Goal: Information Seeking & Learning: Check status

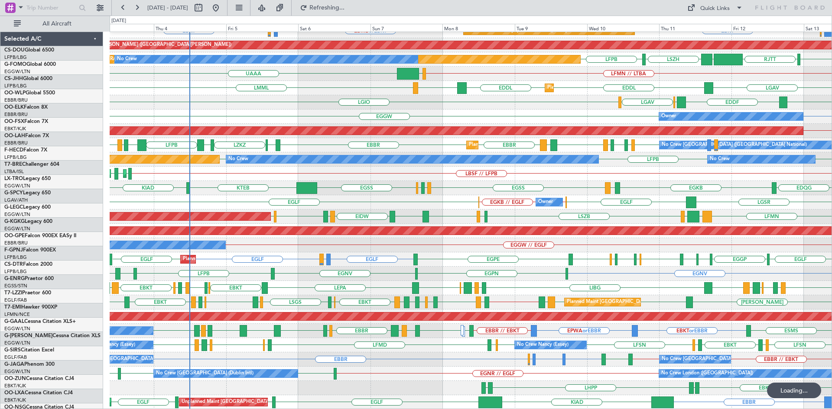
scroll to position [94, 0]
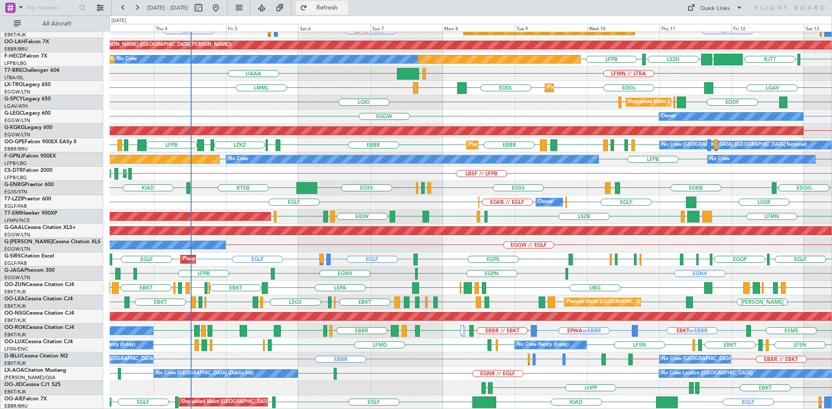
click at [342, 8] on span "Refresh" at bounding box center [327, 8] width 36 height 6
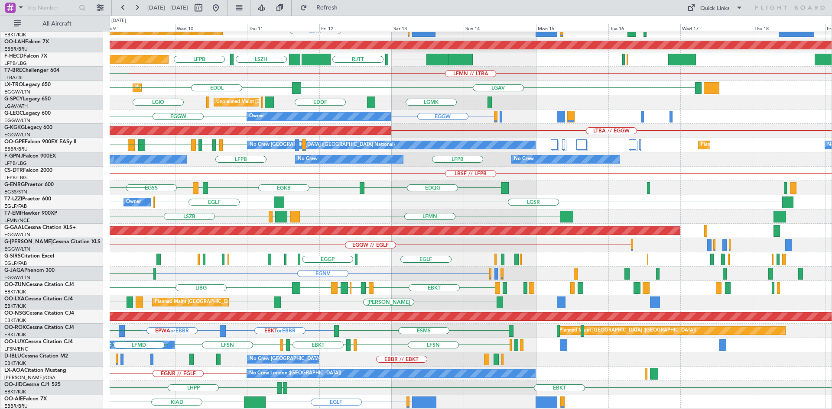
click at [251, 211] on div "LFMN LCPH EGSS LSZB EIDW LIML EBBR EIDW" at bounding box center [471, 217] width 722 height 14
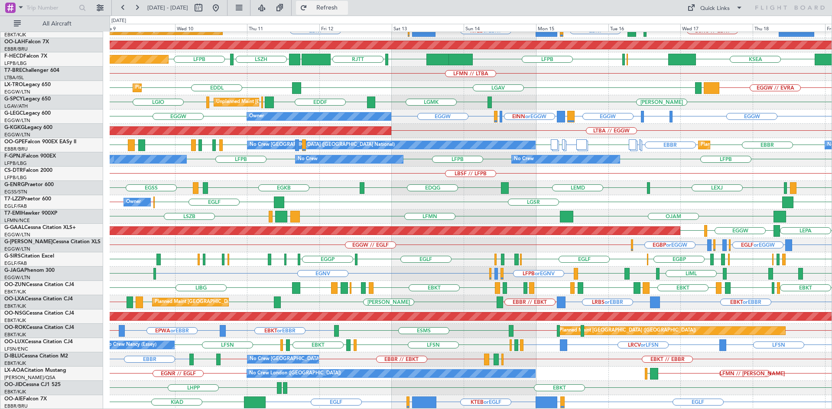
click at [344, 6] on span "Refresh" at bounding box center [327, 8] width 36 height 6
click at [344, 8] on span "Refresh" at bounding box center [327, 8] width 36 height 6
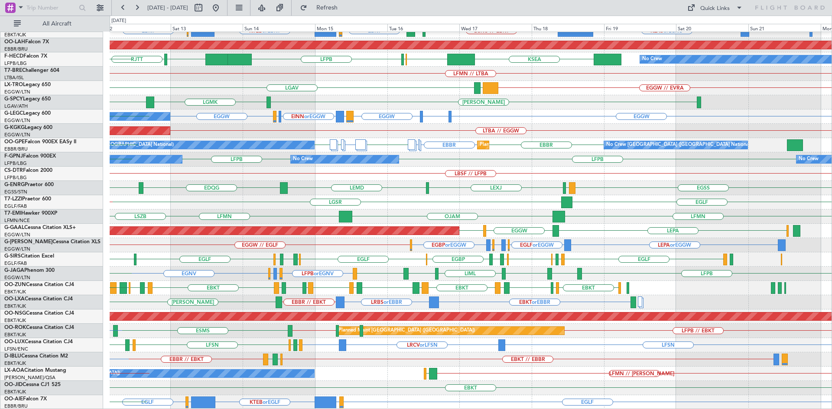
click at [469, 146] on div "Planned Maint Kortrijk-Wevelgem EBKT LSGG or EBKT KTEB or EBKT EBBR or EBKT EBK…" at bounding box center [471, 174] width 722 height 472
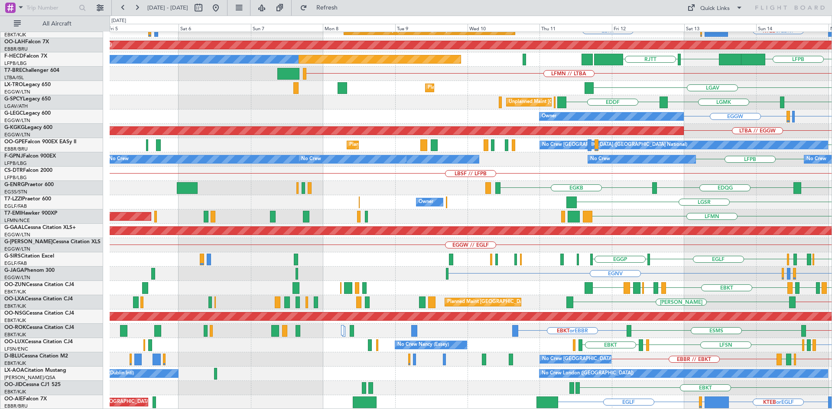
click at [831, 256] on html "12 Sep 2025 - 22 Sep 2025 Refresh Quick Links All Aircraft Planned Maint Kortri…" at bounding box center [416, 204] width 832 height 409
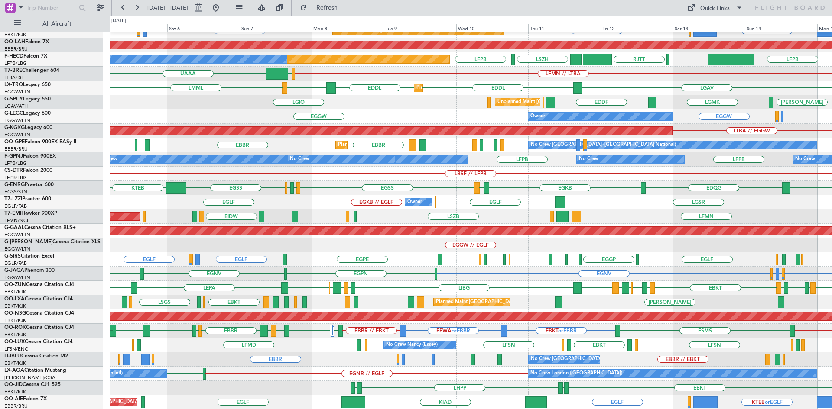
click at [313, 351] on div "Planned Maint Kortrijk-Wevelgem LFMN EBKT EBBR Planned Maint Kortrijk-Wevelgem …" at bounding box center [471, 174] width 722 height 472
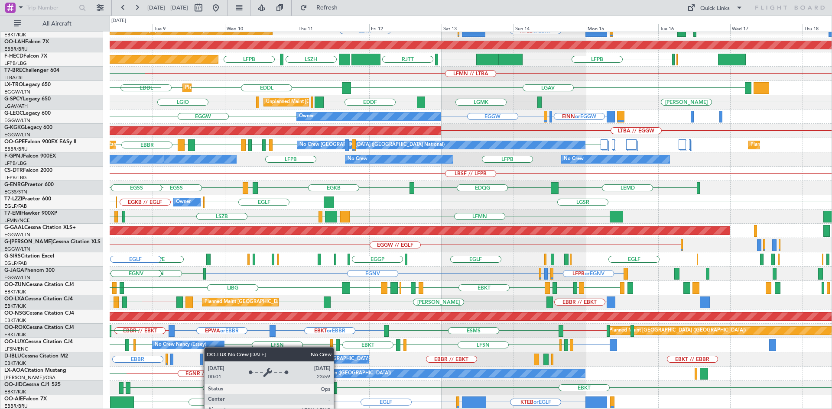
click at [201, 347] on div "Planned Maint Kortrijk-Wevelgem EBBR EBKT LFMN Planned Maint Kortrijk-Wevelgem …" at bounding box center [471, 174] width 722 height 472
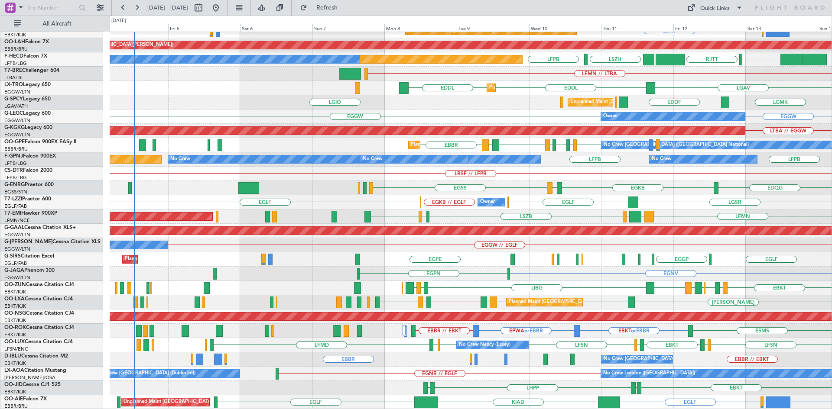
click at [785, 284] on div "Planned Maint Kortrijk-Wevelgem EBKT KTEB or EBKT EBBR or EBKT Planned Maint Ko…" at bounding box center [471, 174] width 722 height 472
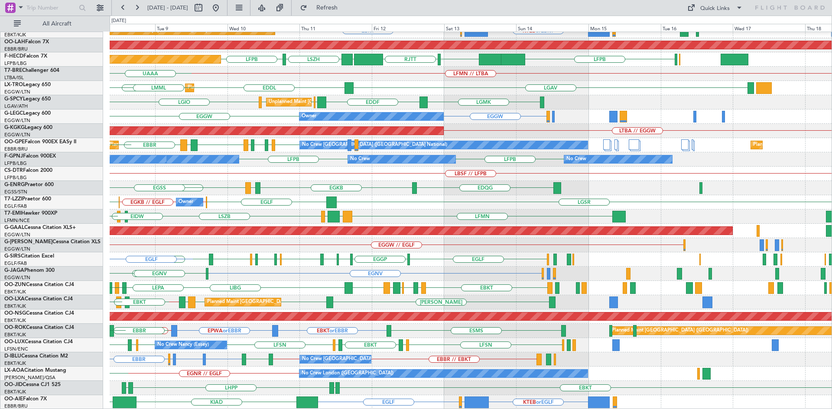
click at [309, 297] on div "Planned Maint Kortrijk-Wevelgem EBBR EBKT LFMN Planned Maint Kortrijk-Wevelgem …" at bounding box center [471, 174] width 722 height 472
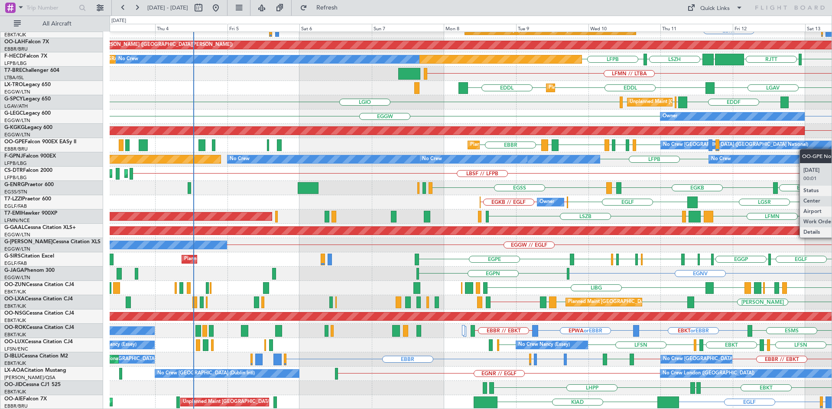
click at [775, 144] on div "Planned Maint Kortrijk-Wevelgem Planned Maint Kortrijk-Wevelgem EBKT EBBR or EB…" at bounding box center [471, 174] width 722 height 472
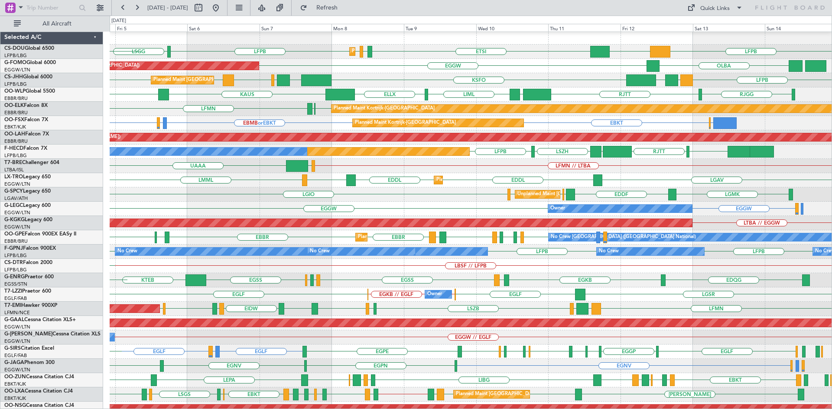
scroll to position [4, 0]
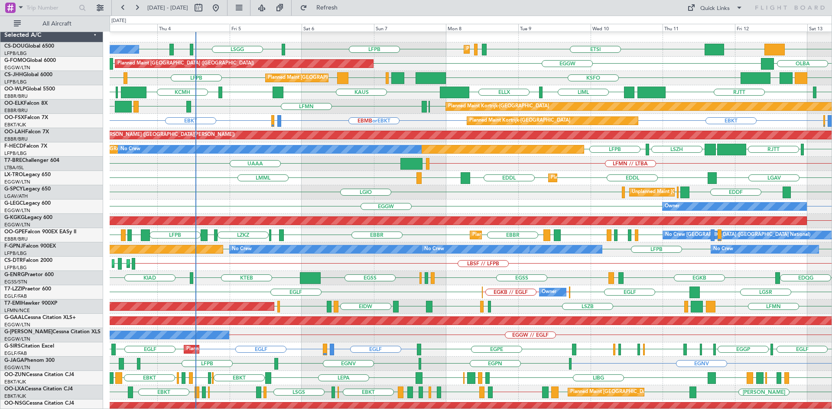
click at [657, 254] on div "No Crew No Crew No Crew LFPB LFPB LFPB Planned Maint Paris (Le Bourget) No Crew…" at bounding box center [471, 250] width 722 height 14
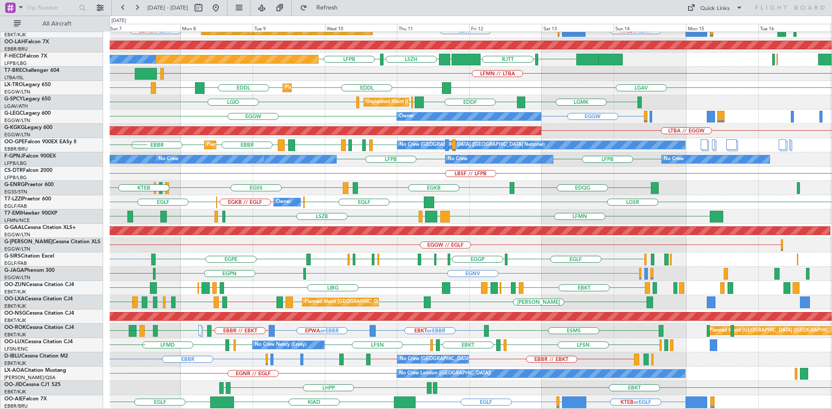
scroll to position [94, 0]
click at [310, 359] on div "Planned Maint Kortrijk-Wevelgem LFMN EBKT EBBR Planned Maint Kortrijk-Wevelgem …" at bounding box center [471, 174] width 722 height 472
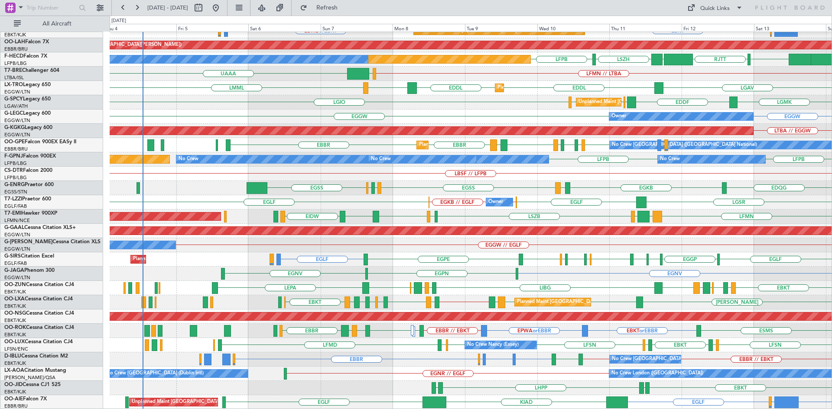
click at [519, 367] on div "No Crew London (Farnborough) EGNR // EGLF No Crew Dublin (Dublin Intl) EGLF" at bounding box center [471, 374] width 722 height 14
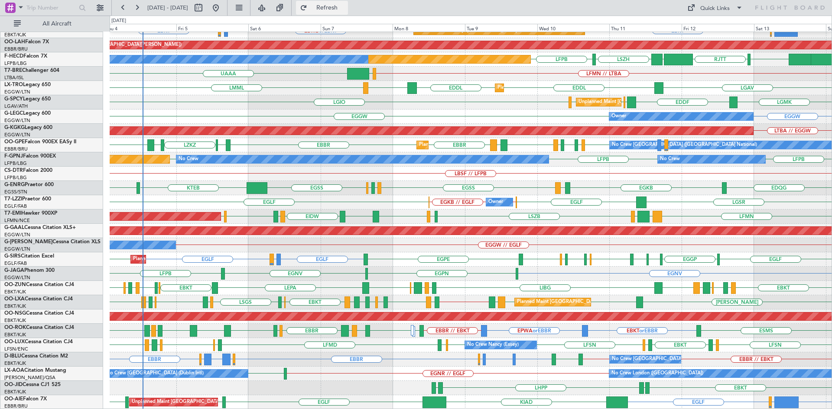
click at [330, 6] on button "Refresh" at bounding box center [322, 8] width 52 height 14
click at [345, 9] on span "Refresh" at bounding box center [327, 8] width 36 height 6
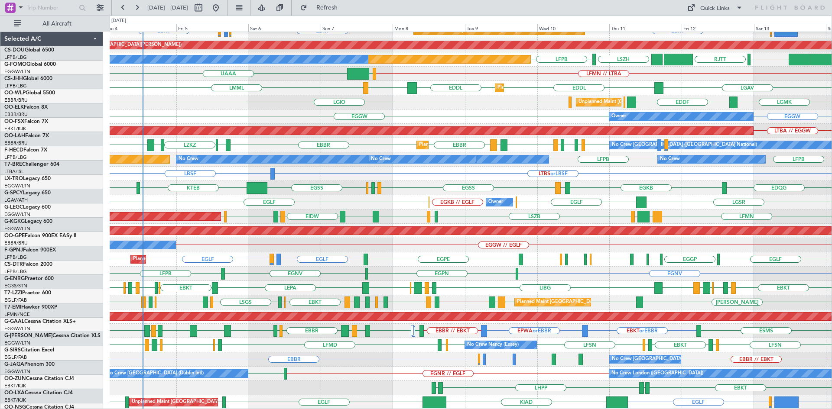
scroll to position [94, 0]
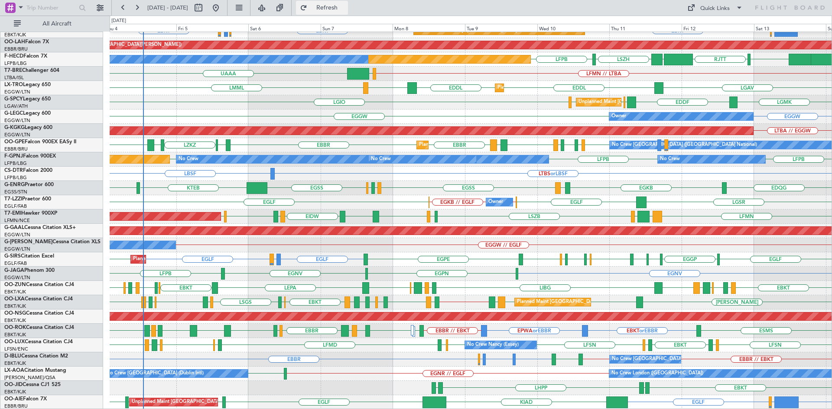
click at [345, 6] on span "Refresh" at bounding box center [327, 8] width 36 height 6
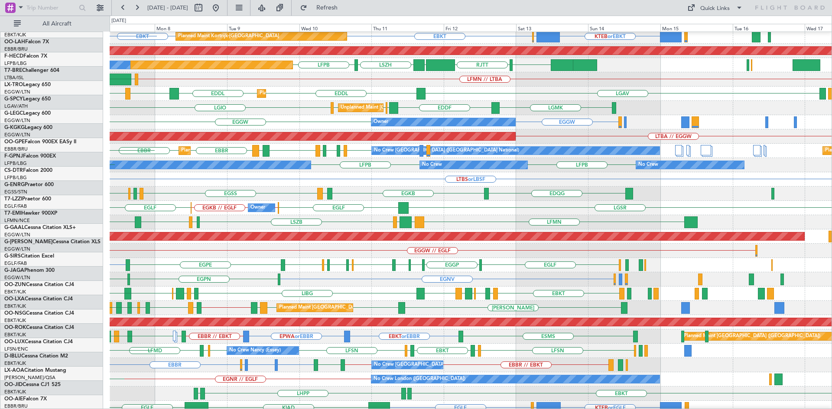
scroll to position [89, 0]
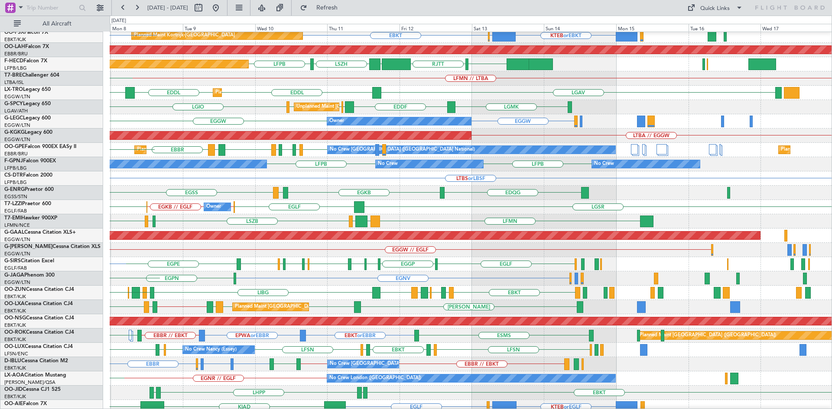
click at [444, 179] on div "LTBS or LBSF LBSF" at bounding box center [471, 179] width 722 height 14
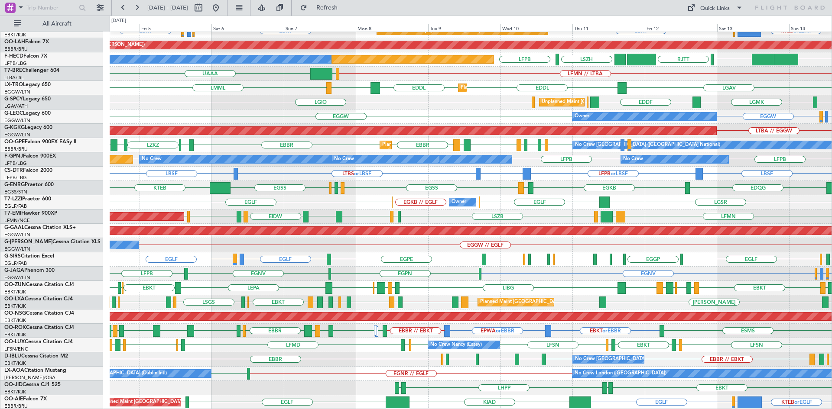
scroll to position [94, 0]
click at [340, 3] on button "Refresh" at bounding box center [322, 8] width 52 height 14
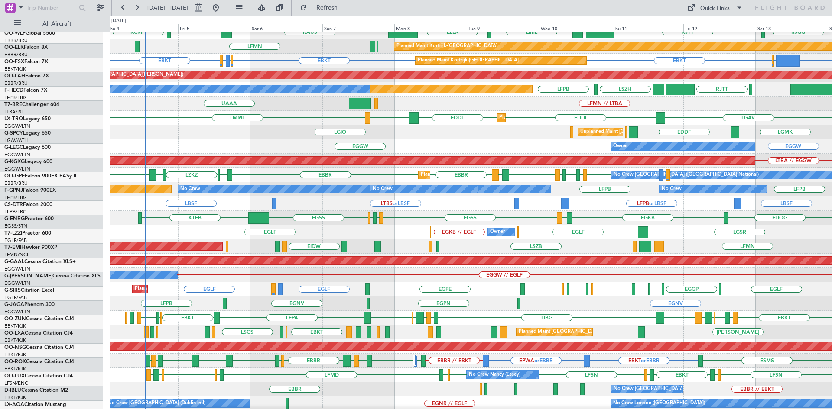
scroll to position [65, 0]
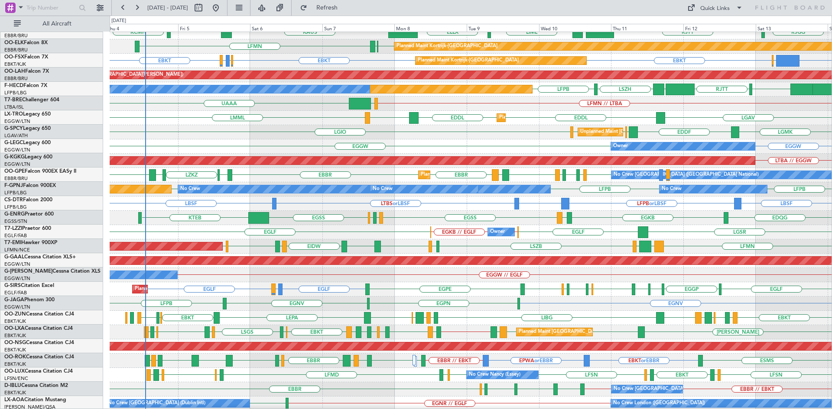
click at [245, 125] on div "LGIO LGAV Unplanned Maint Athens (Eleftherios Venizelos Intl) LGAV LGMK EDDF LG…" at bounding box center [471, 132] width 722 height 14
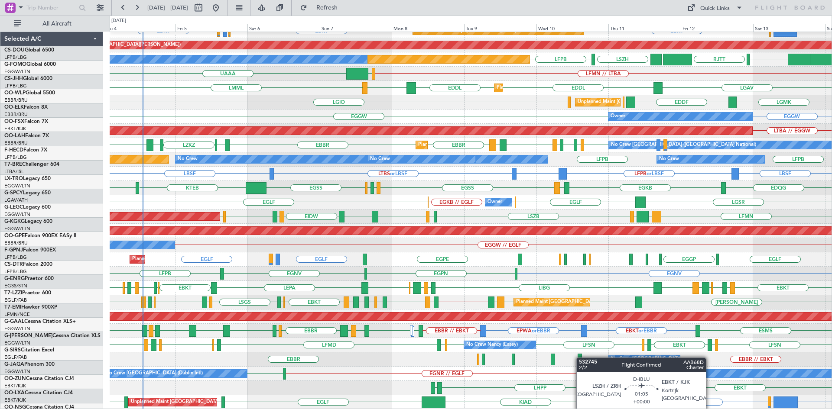
scroll to position [94, 0]
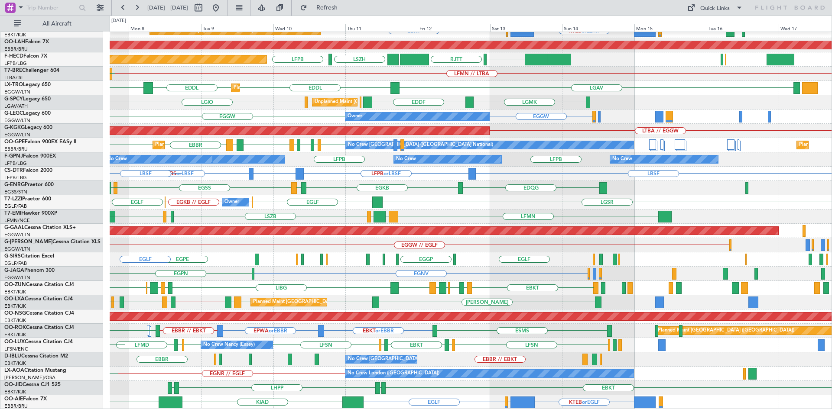
click at [483, 324] on div "EBKT EBBR Planned Maint Kortrijk-Wevelgem LFMN KTEB or EBKT EBBR or EBKT EBKT E…" at bounding box center [471, 174] width 722 height 472
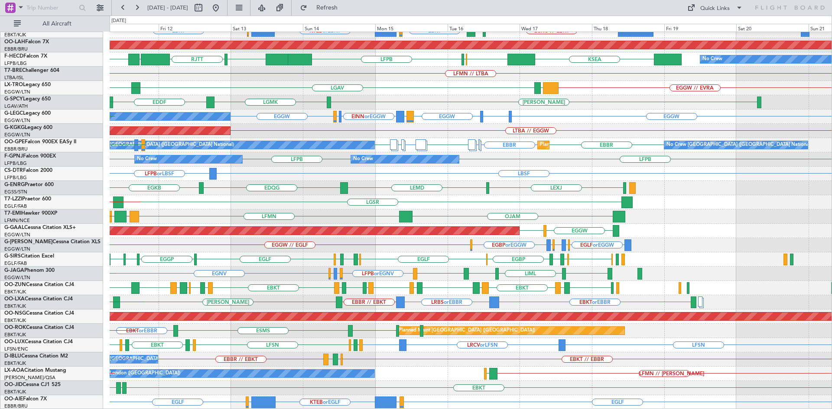
click at [538, 347] on div "Planned Maint Kortrijk-Wevelgem LGKO // EBKT EBKT LSGG or EBKT KTEB or EBKT EBB…" at bounding box center [471, 174] width 722 height 472
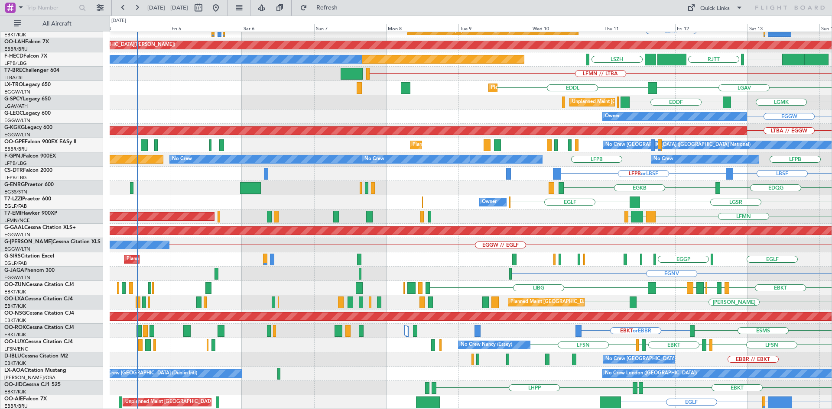
click at [831, 297] on html "11 Sep 2025 - 21 Sep 2025 Refresh Quick Links All Aircraft Planned Maint Kortri…" at bounding box center [416, 204] width 832 height 409
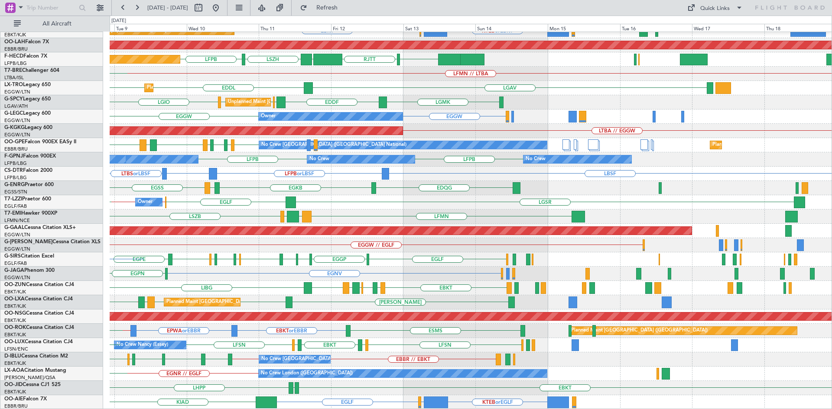
click at [376, 208] on div "Planned Maint Kortrijk-Wevelgem EBBR EBKT LFMN KTEB or EBKT EBBR or EBKT EBKT P…" at bounding box center [471, 174] width 722 height 472
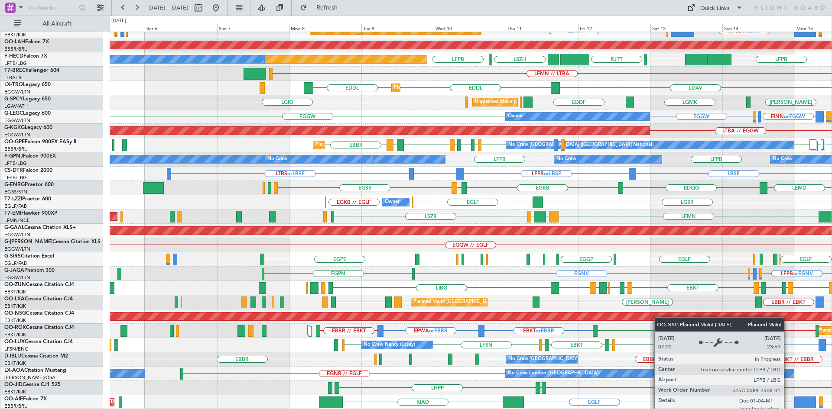
click at [664, 315] on div "Planned Maint Kortrijk-Wevelgem Planned Maint Kortrijk-Wevelgem EBKT LSGG or EB…" at bounding box center [471, 174] width 722 height 472
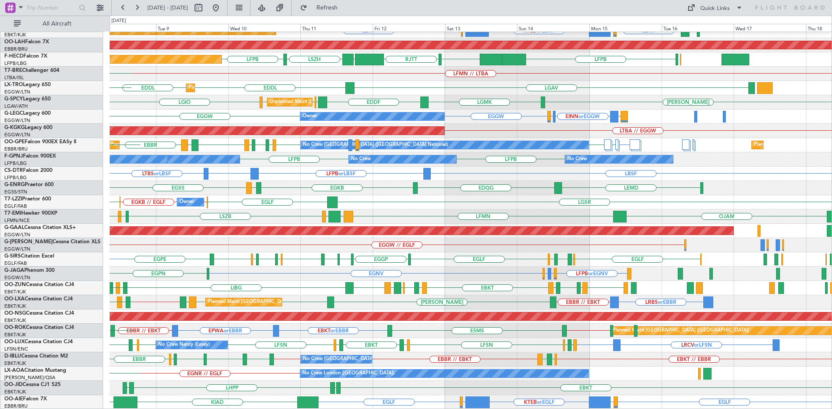
click at [177, 365] on div "Planned Maint Kortrijk-Wevelgem EBBR EBKT LFMN Planned Maint Kortrijk-Wevelgem …" at bounding box center [471, 174] width 722 height 472
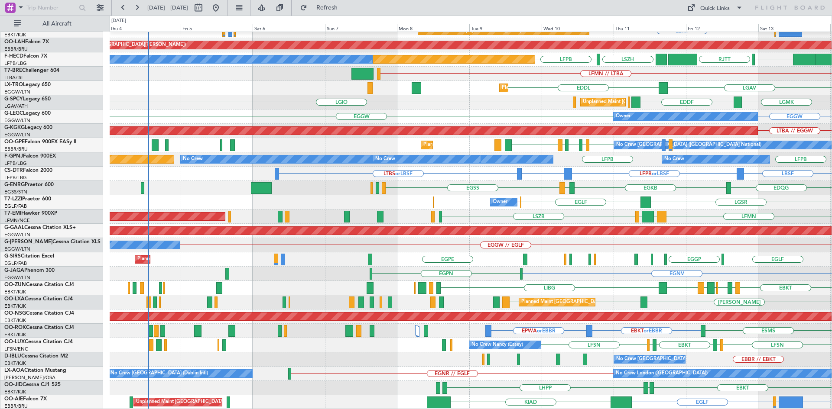
click at [831, 166] on html "09 Sep 2025 - 19 Sep 2025 Refresh Quick Links All Aircraft Planned Maint Kortri…" at bounding box center [416, 204] width 832 height 409
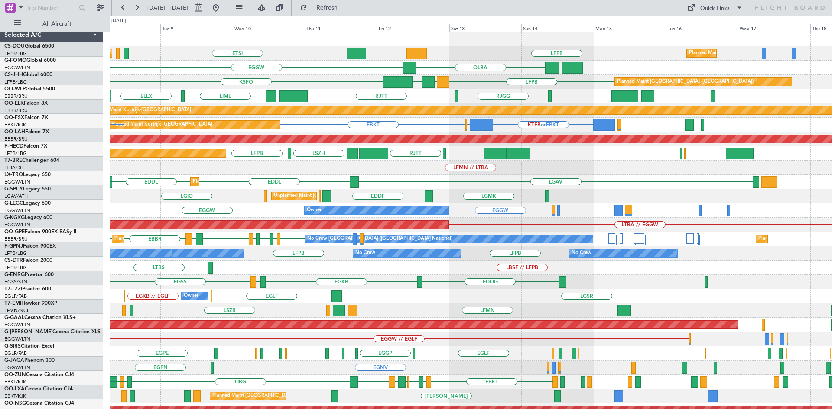
scroll to position [0, 0]
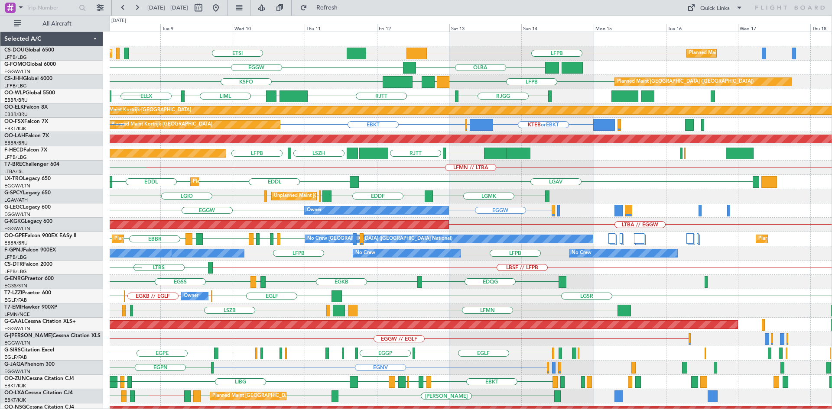
click at [325, 396] on div "LFPB DGAA ETSI Planned Maint Paris (Le Bourget) EGGW LFPB Planned Maint Paris (…" at bounding box center [471, 268] width 722 height 472
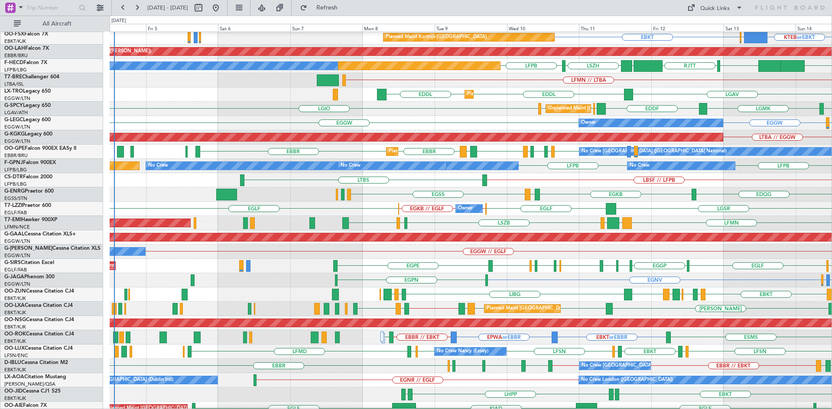
scroll to position [90, 0]
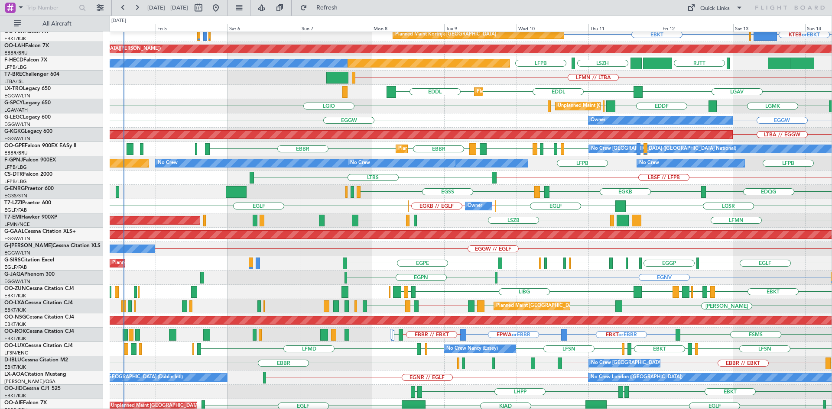
click at [591, 303] on div "LEIB EBBR EBBR LEIB EBBR // EBOS LFTH EBLG Planned Maint Brussels (Brussels Nat…" at bounding box center [471, 306] width 722 height 14
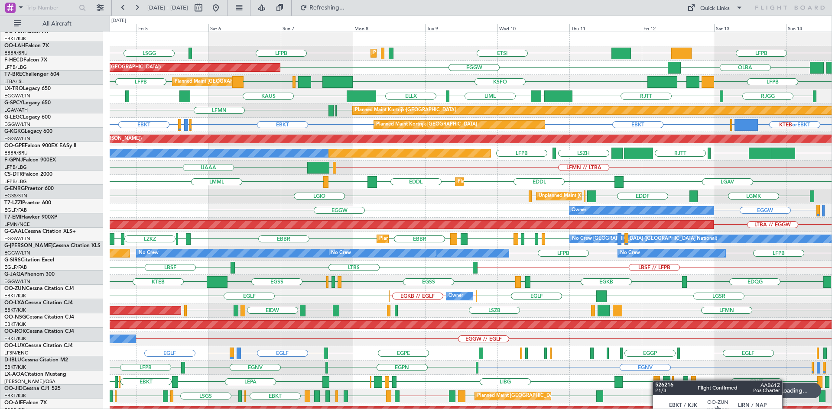
click at [652, 399] on div "Planned Maint Paris (Le Bourget) LFPB DGAA ETSI LFPB LSGG EGGW LFPB LIML Planne…" at bounding box center [471, 268] width 722 height 472
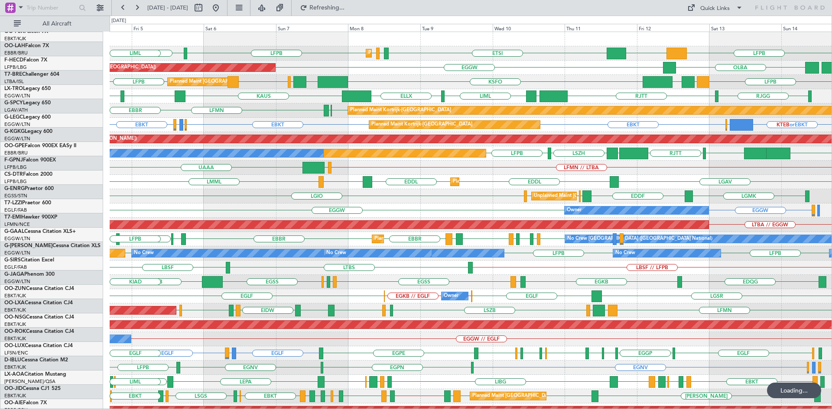
scroll to position [0, 0]
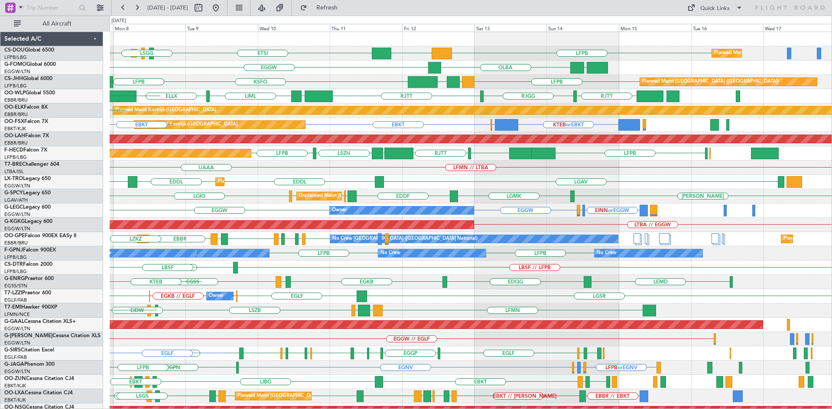
click at [445, 340] on div "LFPB DGAA ETSI LFPB EGGW LFPB Planned Maint Paris (Le Bourget) Planned Maint Pa…" at bounding box center [471, 268] width 722 height 472
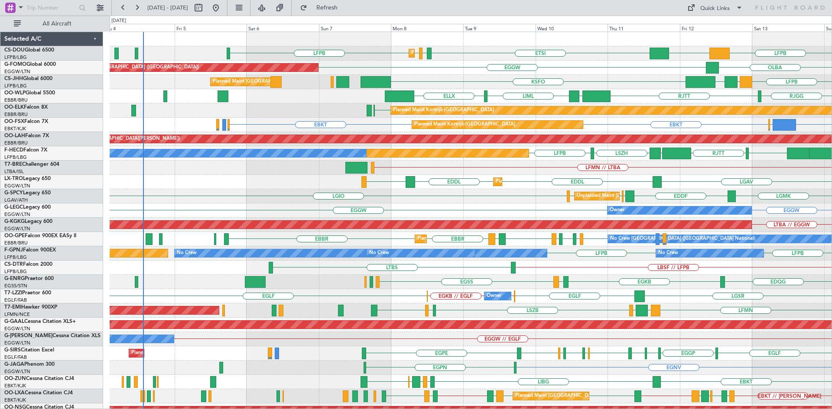
click at [541, 186] on div "Planned Maint Dusseldorf LGAV EDDL EDDL LGAV" at bounding box center [471, 182] width 722 height 14
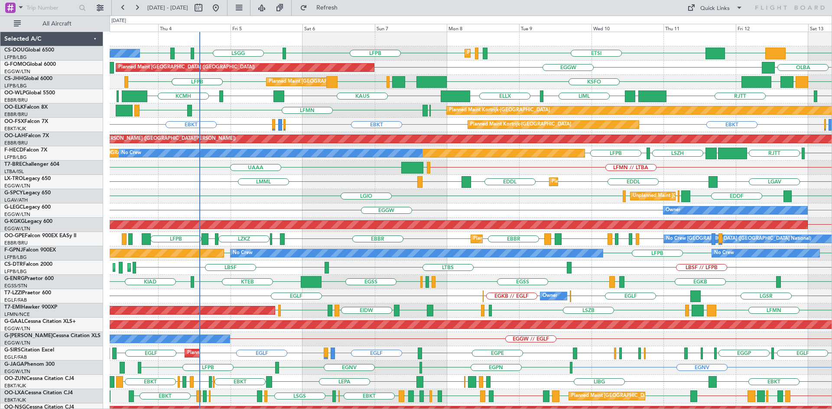
click at [323, 175] on div "LFMN // LTBA LJLJ UAAA" at bounding box center [471, 168] width 722 height 14
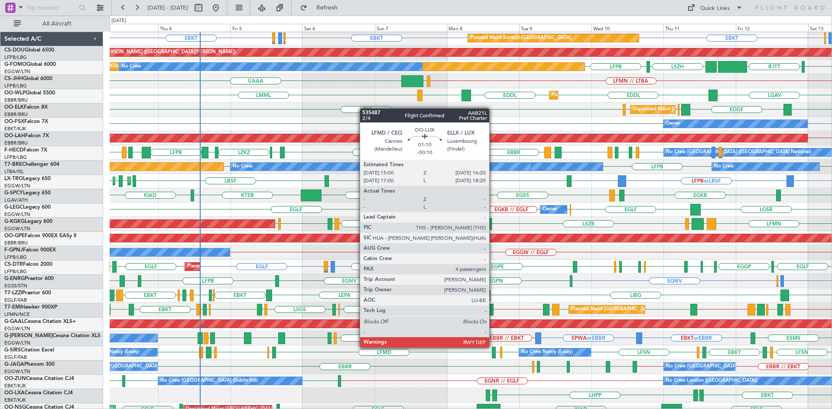
scroll to position [94, 0]
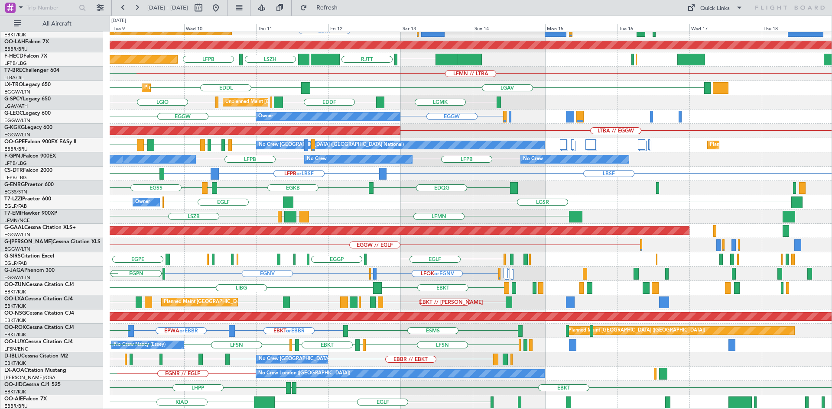
click at [175, 362] on div "Planned Maint Kortrijk-[GEOGRAPHIC_DATA] [GEOGRAPHIC_DATA] EBKT LFMN EBBR or EB…" at bounding box center [471, 174] width 722 height 472
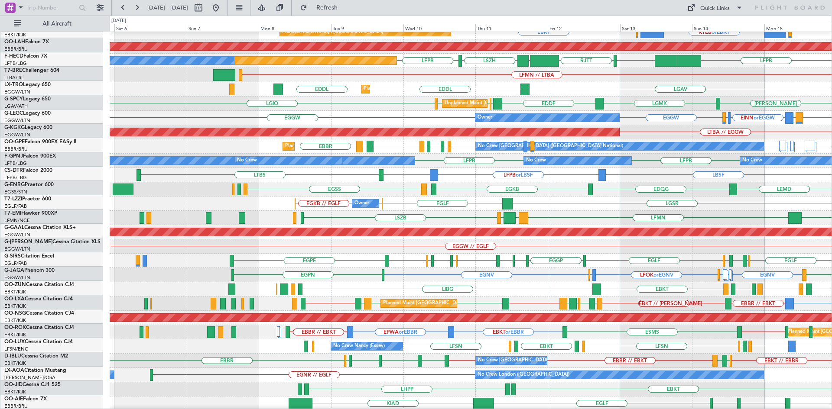
click at [612, 370] on div "No Crew London ([GEOGRAPHIC_DATA]) EGNR // EGLF No Crew [GEOGRAPHIC_DATA] (Dubl…" at bounding box center [471, 375] width 722 height 14
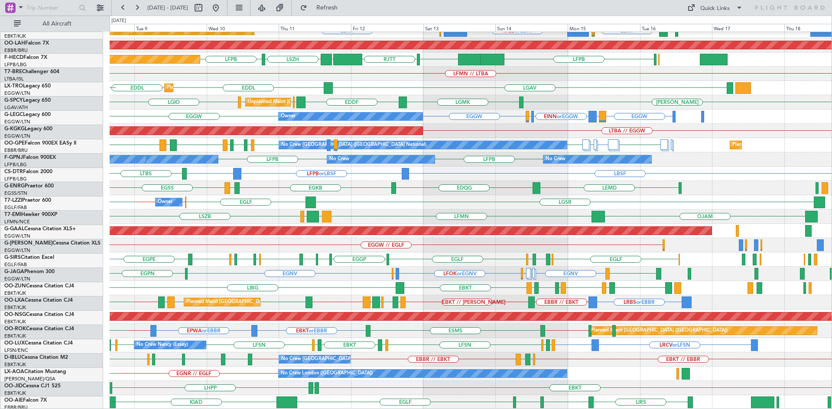
click at [509, 363] on div "No Crew [GEOGRAPHIC_DATA] ([GEOGRAPHIC_DATA] National) EBKT // EBBR [GEOGRAPHIC…" at bounding box center [471, 360] width 722 height 14
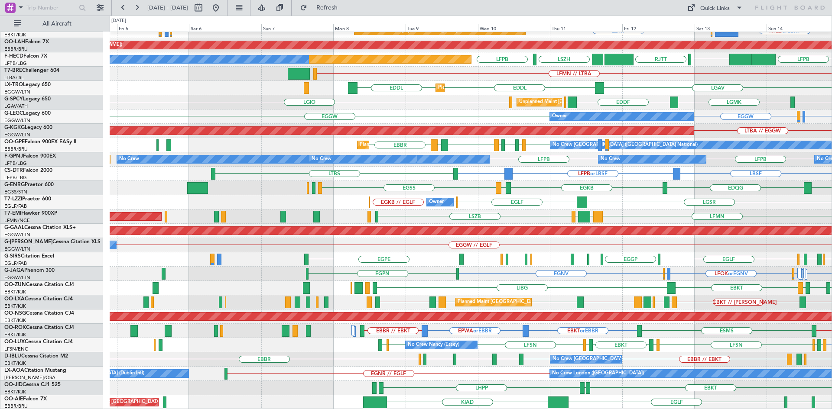
click at [560, 321] on div "Planned Maint Kortrijk-[GEOGRAPHIC_DATA] Planned Maint [GEOGRAPHIC_DATA]-[GEOGR…" at bounding box center [471, 174] width 722 height 472
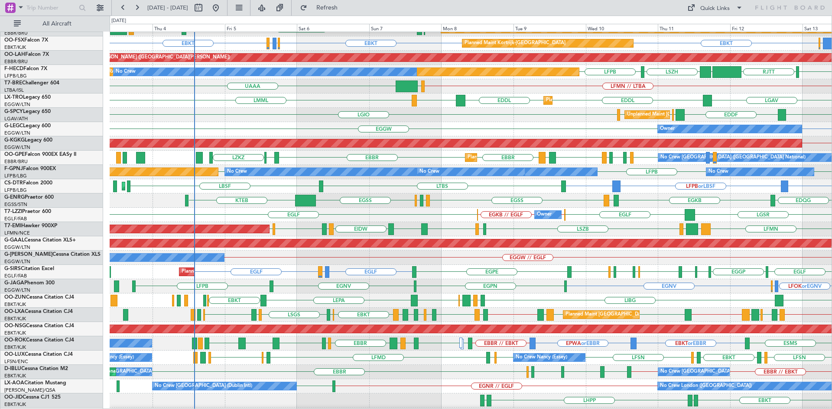
click at [354, 111] on div "Unplanned Maint [GEOGRAPHIC_DATA] ([PERSON_NAME] Intl) LGIO LGAV LGAV LGMK EDDF…" at bounding box center [471, 115] width 722 height 14
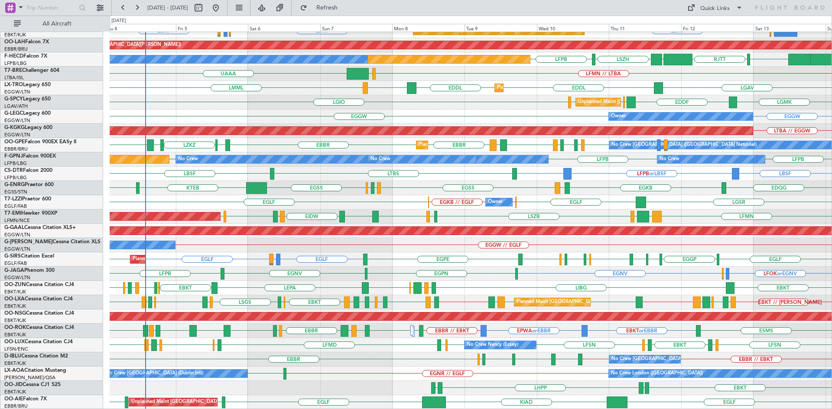
click at [366, 370] on div "No Crew [GEOGRAPHIC_DATA] (Dublin Intl) No Crew [GEOGRAPHIC_DATA] ([GEOGRAPHIC_…" at bounding box center [471, 374] width 722 height 14
click at [0, 146] on div "LFMN [GEOGRAPHIC_DATA] EBKT [GEOGRAPHIC_DATA] Planned Maint [GEOGRAPHIC_DATA]-[…" at bounding box center [416, 213] width 832 height 394
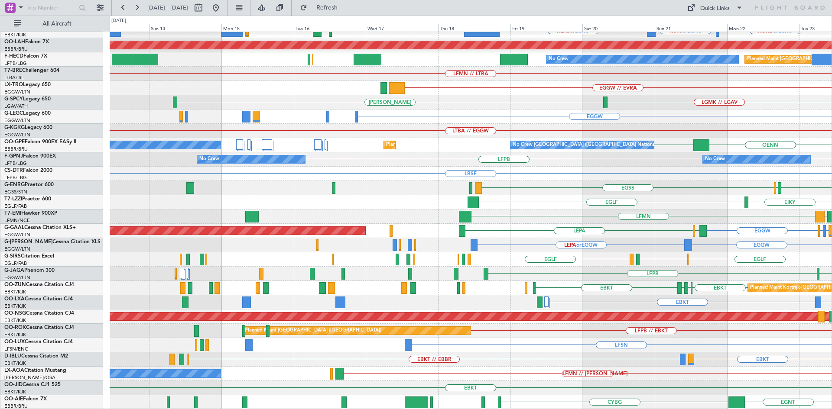
click at [726, 179] on div "Planned Maint Kortrijk-[GEOGRAPHIC_DATA] KORD or LGKO KCMI or LGKO KLAS or LGKO…" at bounding box center [471, 174] width 722 height 472
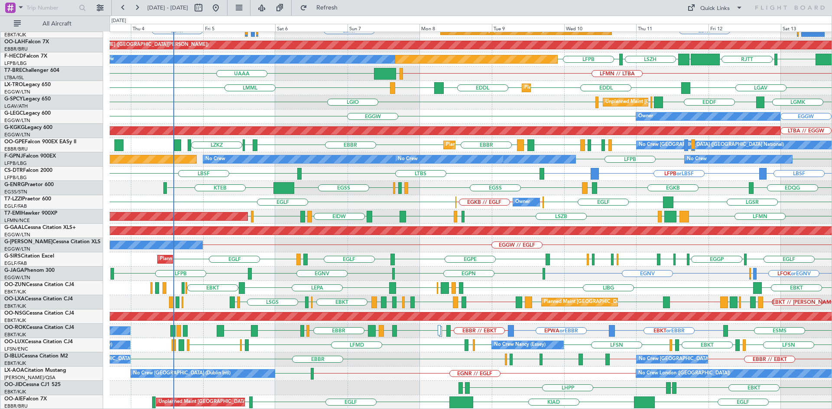
click at [336, 119] on div "Planned Maint Kortrijk-[GEOGRAPHIC_DATA] LFMN EBKT [GEOGRAPHIC_DATA] Planned Ma…" at bounding box center [471, 174] width 722 height 472
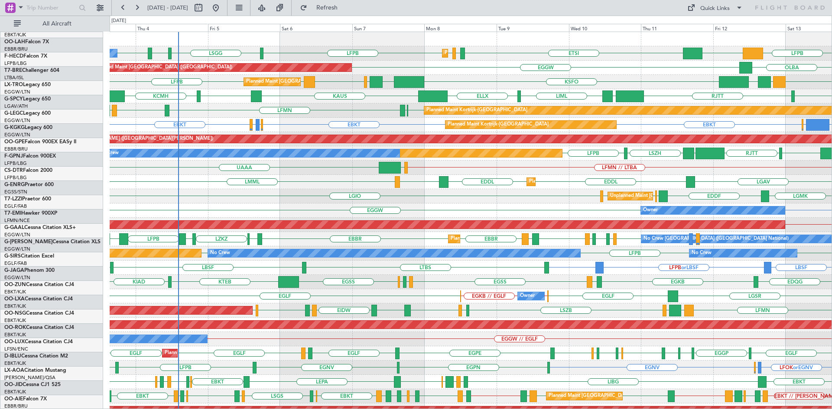
scroll to position [0, 0]
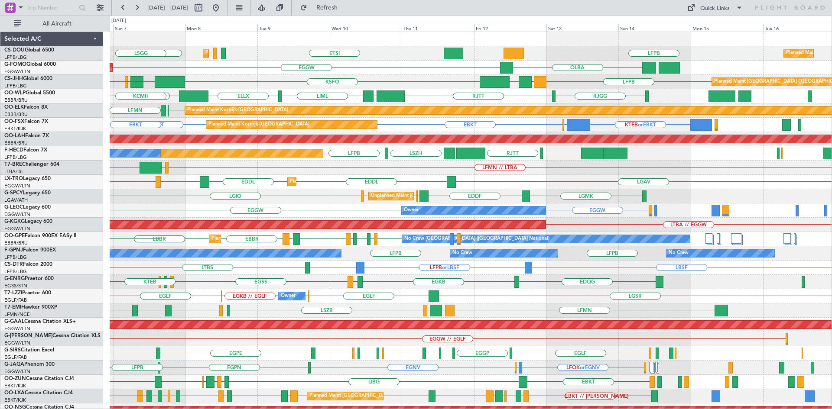
click at [431, 216] on div "LFPB DGAA ETSI EGGW LFPB LFPB Planned Maint [GEOGRAPHIC_DATA] ([GEOGRAPHIC_DATA…" at bounding box center [471, 268] width 722 height 472
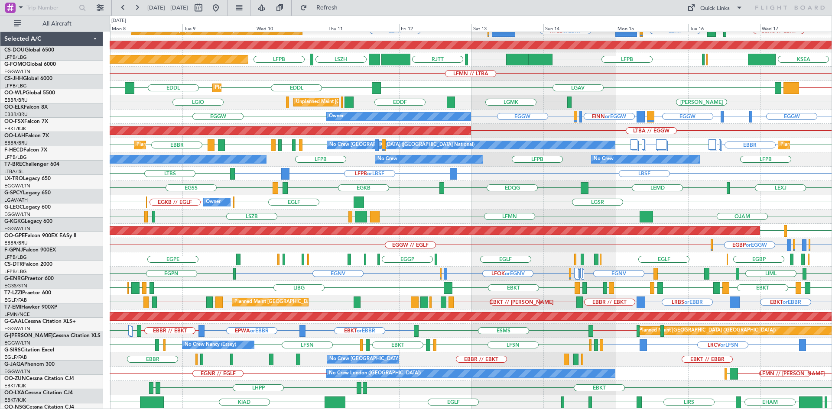
scroll to position [94, 0]
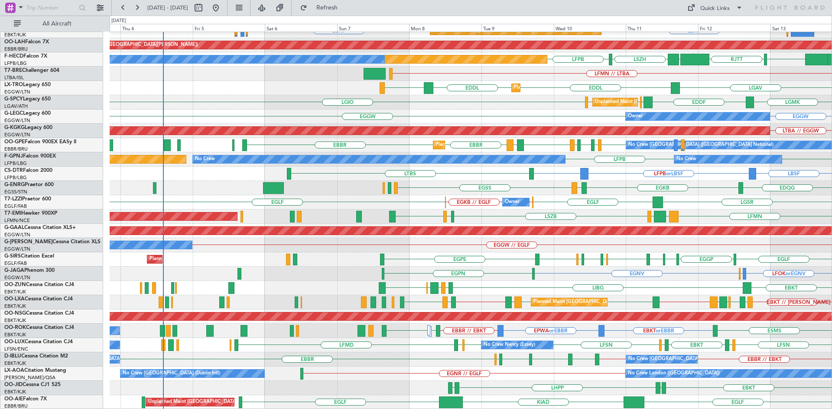
click at [585, 359] on div "Planned Maint Kortrijk-[GEOGRAPHIC_DATA] EBKT Planned Maint [GEOGRAPHIC_DATA]-[…" at bounding box center [471, 174] width 722 height 472
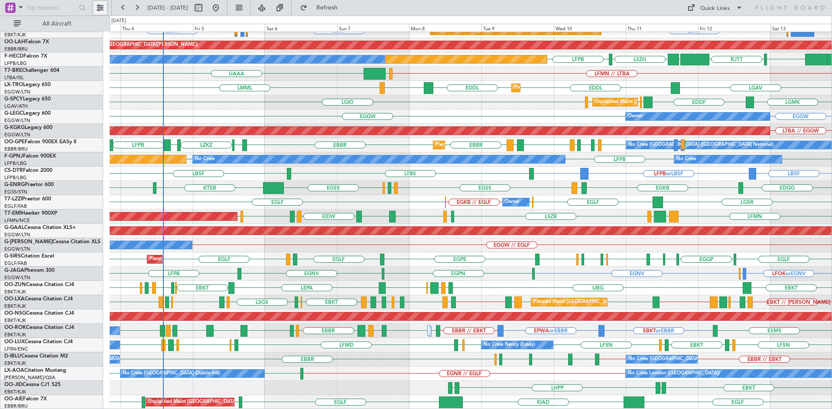
click at [101, 10] on button at bounding box center [100, 8] width 14 height 14
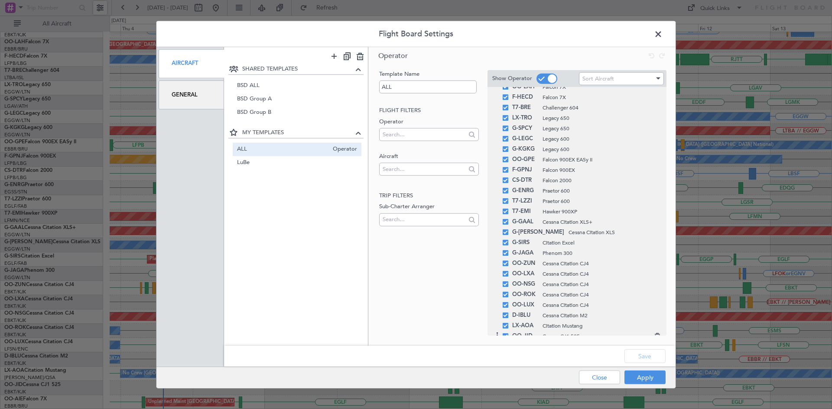
scroll to position [134, 0]
click at [653, 298] on icon at bounding box center [656, 296] width 6 height 6
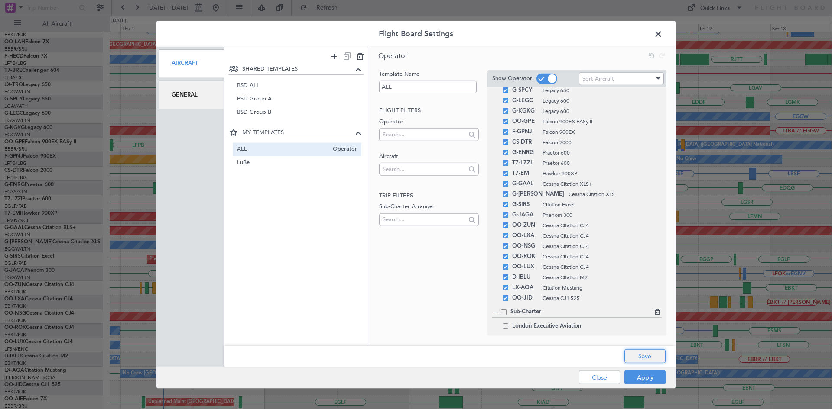
click at [639, 351] on button "Save" at bounding box center [644, 357] width 41 height 14
click at [655, 380] on button "Apply" at bounding box center [644, 378] width 41 height 14
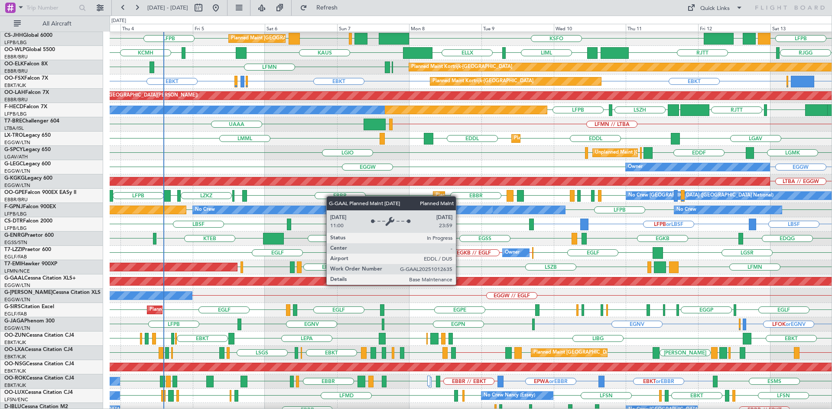
scroll to position [80, 0]
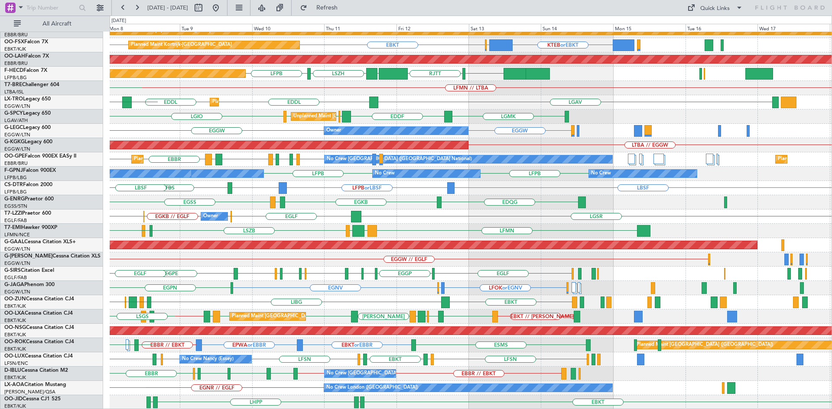
click at [274, 349] on div "RJTT LTCG LIML ELLX RJGG KAUS KTEB Planned Maint Kortrijk-Wevelgem EBBR EBKT LF…" at bounding box center [471, 180] width 722 height 457
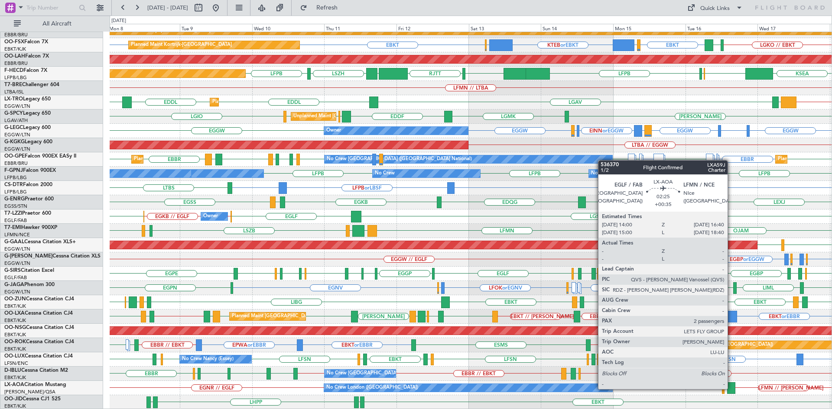
click at [731, 389] on div at bounding box center [731, 389] width 8 height 12
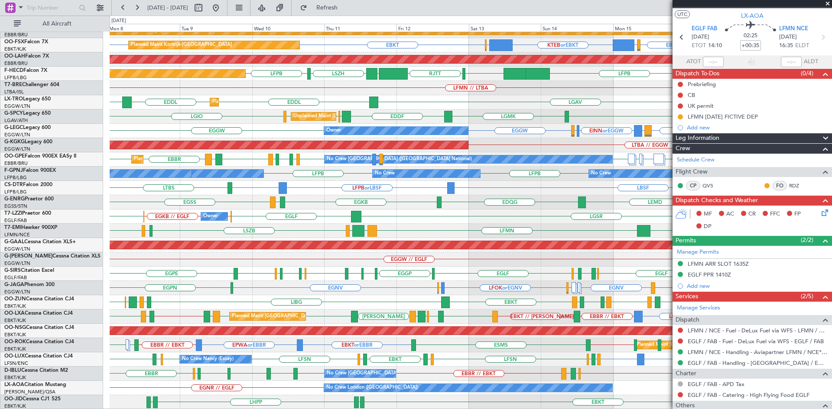
scroll to position [0, 0]
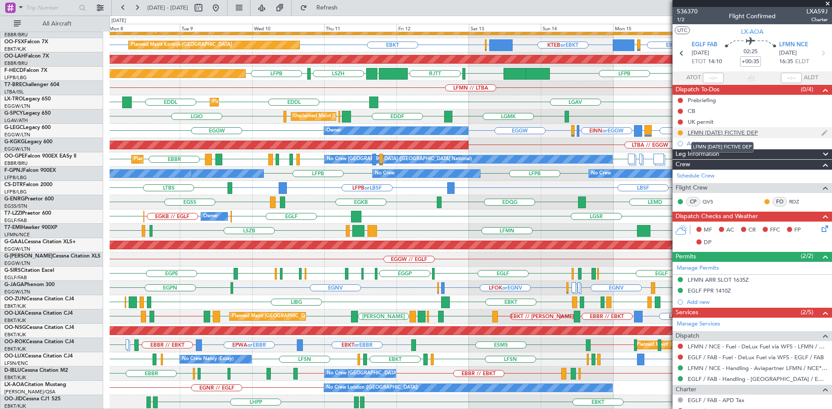
click at [728, 133] on div "LFMN 21SEP FICTIVE DEP" at bounding box center [723, 132] width 70 height 7
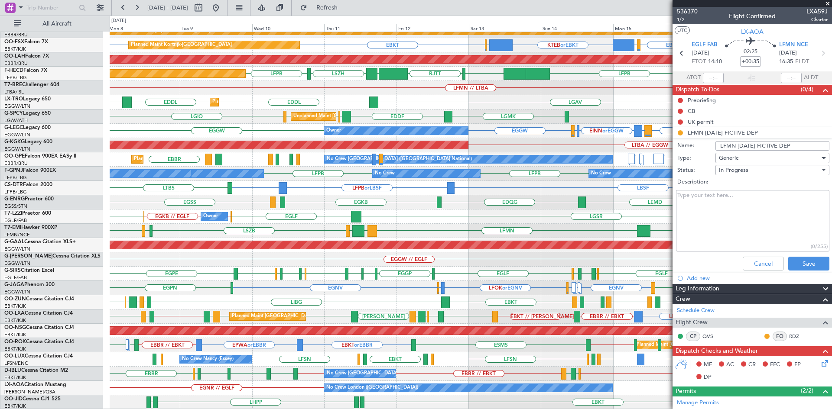
click at [827, 2] on span at bounding box center [827, 4] width 9 height 8
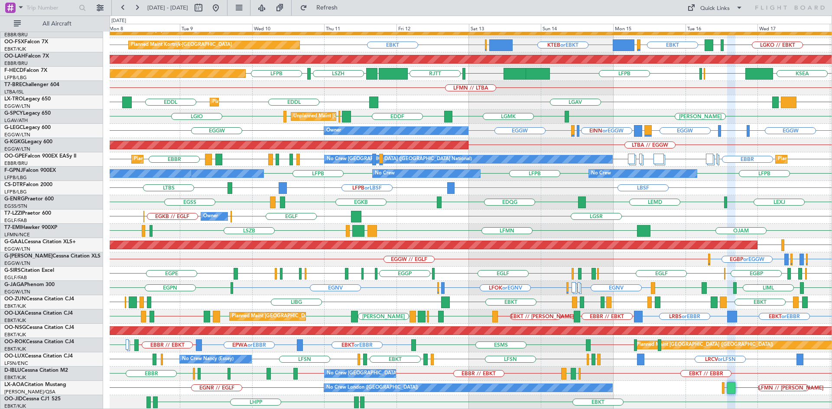
type input "0"
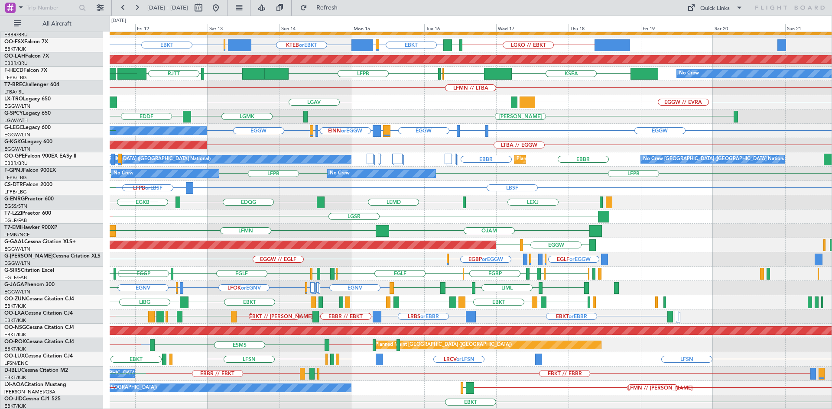
click at [524, 182] on div "EBLG // EBBR LIML RJTT UBBB RJTT RJGG LTCG LIML ELLX Planned Maint Kortrijk-Wev…" at bounding box center [471, 180] width 722 height 457
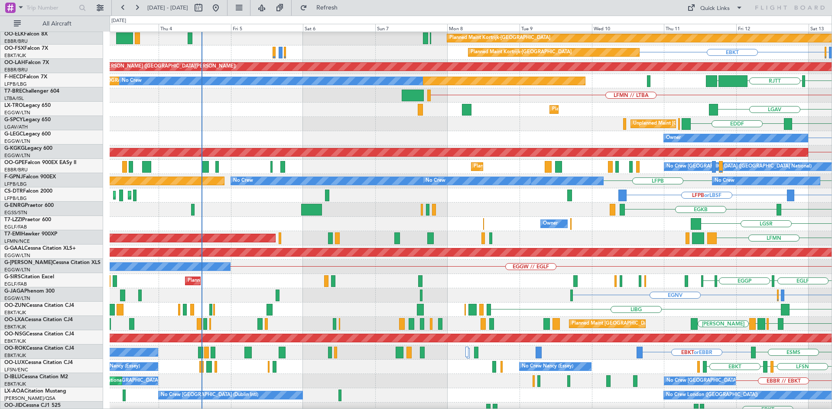
scroll to position [72, 0]
click at [831, 208] on html "11 Sep 2025 - 21 Sep 2025 Refresh Quick Links All Aircraft RJTT RJGG RJTT UBBB …" at bounding box center [416, 204] width 832 height 409
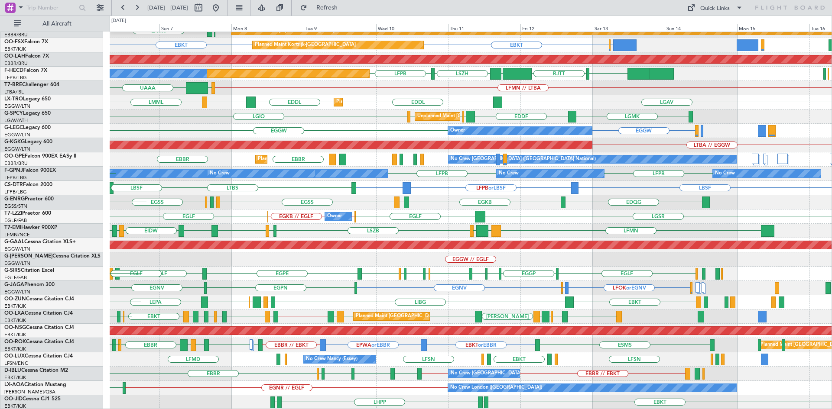
scroll to position [80, 0]
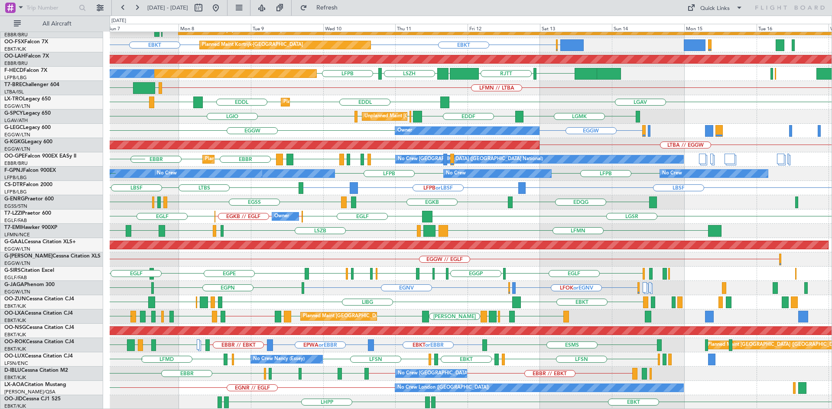
click at [331, 376] on div "KAUS RJTT LTCG LIML ELLX RJGG KTEB KCMH Planned Maint Kortrijk-Wevelgem LFMN EB…" at bounding box center [471, 180] width 722 height 457
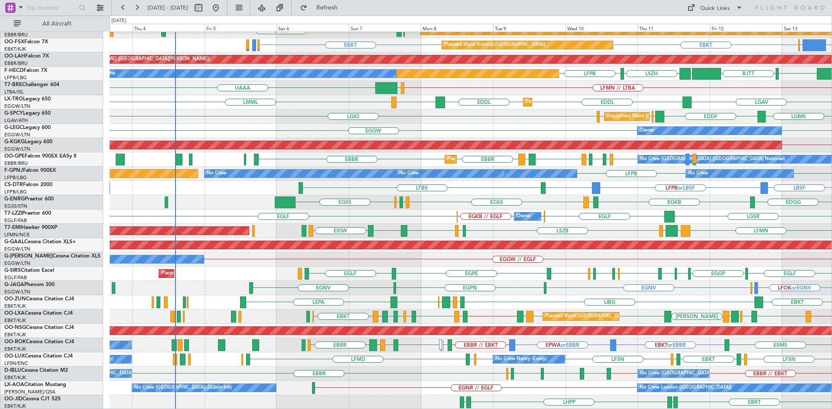
click at [634, 293] on div "KAUS RJTT LTCG LIML ELLX RJGG RJTT UBBB LIML Planned Maint Kortrijk-Wevelgem LF…" at bounding box center [471, 180] width 722 height 457
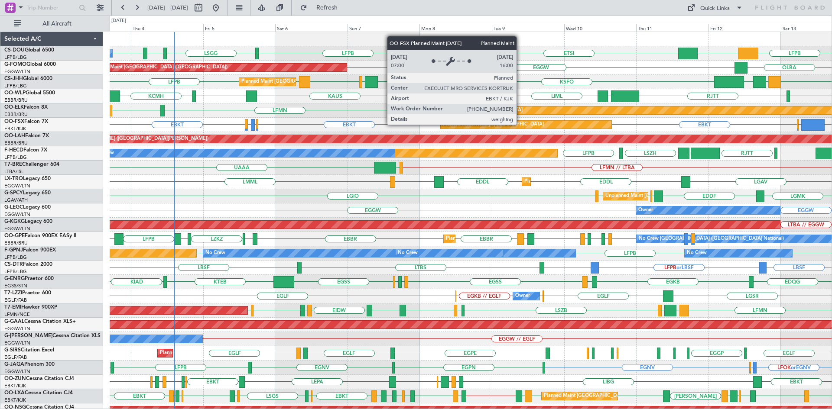
click at [520, 124] on div "Planned Maint Kortrijk-[GEOGRAPHIC_DATA]" at bounding box center [526, 125] width 171 height 8
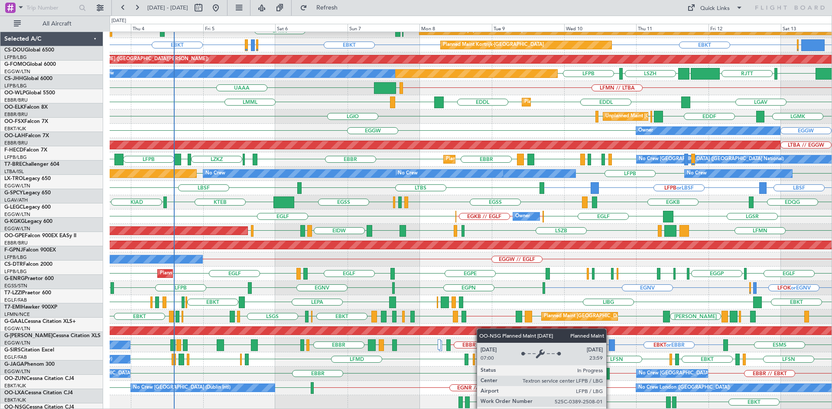
scroll to position [80, 0]
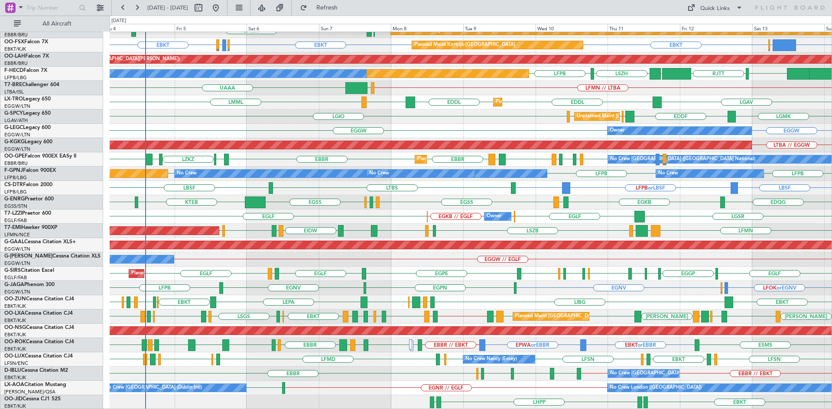
click at [329, 281] on div "KAUS KTEB KCMH RJTT LTCG LIML ELLX RJGG LFMN EBBR EBKT EBBR Planned Maint Kortr…" at bounding box center [471, 180] width 722 height 457
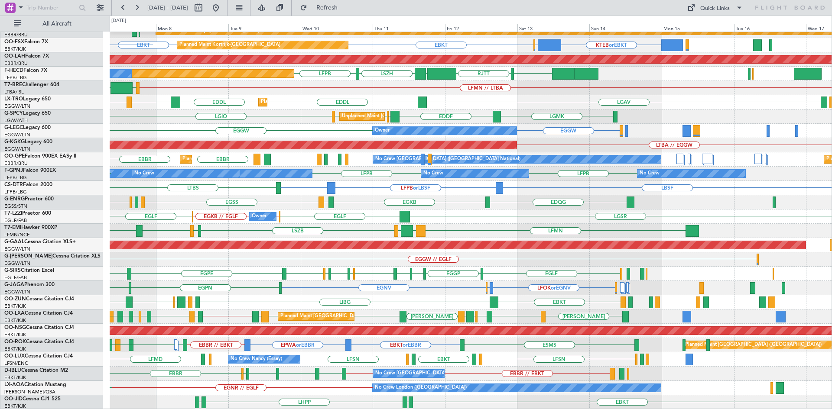
click at [403, 354] on div "KAUS RJTT LTCG LIML ELLX RJGG KTEB Planned Maint Kortrijk-Wevelgem LFMN EBKT EB…" at bounding box center [471, 180] width 722 height 457
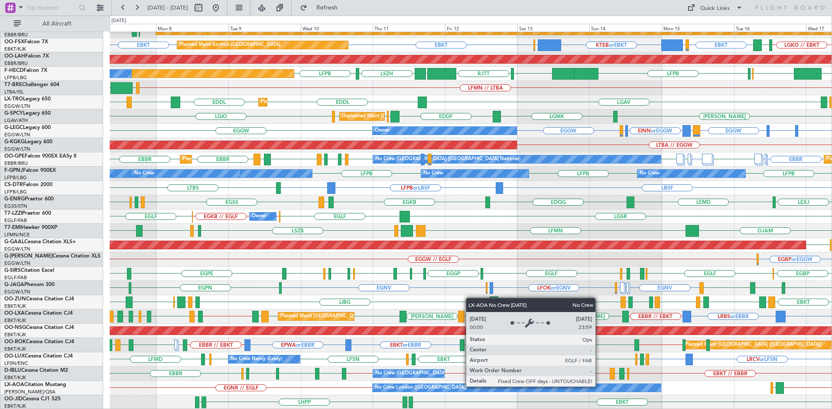
click at [599, 386] on div "No Crew London ([GEOGRAPHIC_DATA])" at bounding box center [517, 388] width 288 height 8
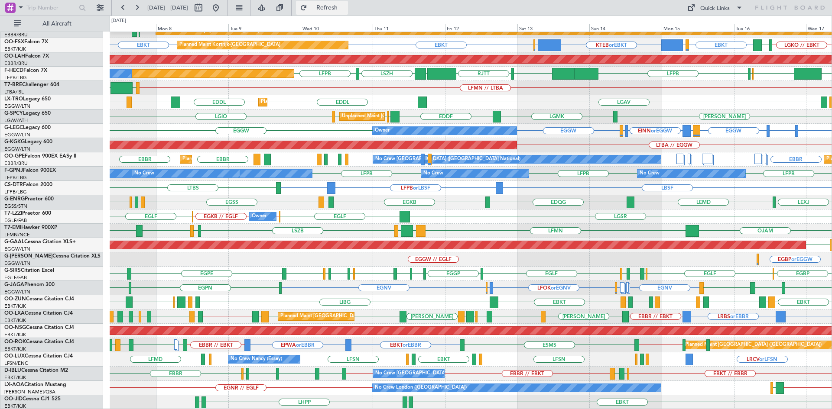
click at [339, 9] on span "Refresh" at bounding box center [327, 8] width 36 height 6
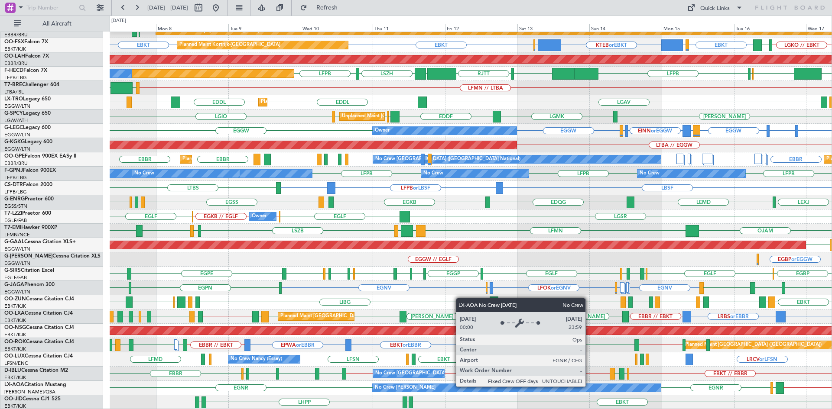
click at [589, 386] on div "No Crew Chester" at bounding box center [517, 388] width 288 height 8
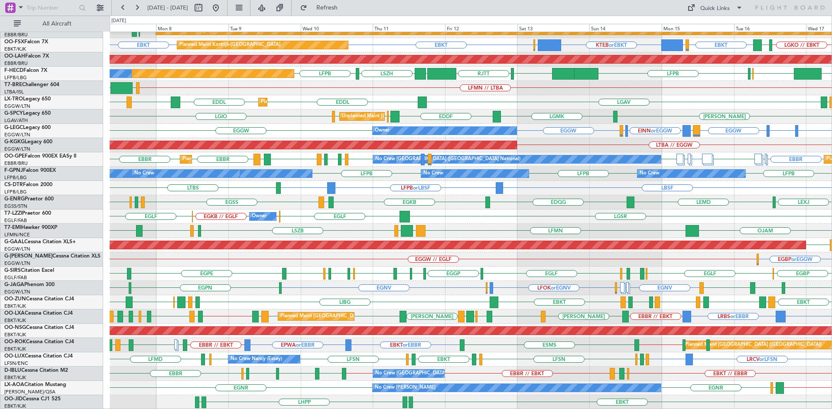
drag, startPoint x: 342, startPoint y: 10, endPoint x: 524, endPoint y: 51, distance: 186.0
click at [343, 10] on span "Refresh" at bounding box center [327, 8] width 36 height 6
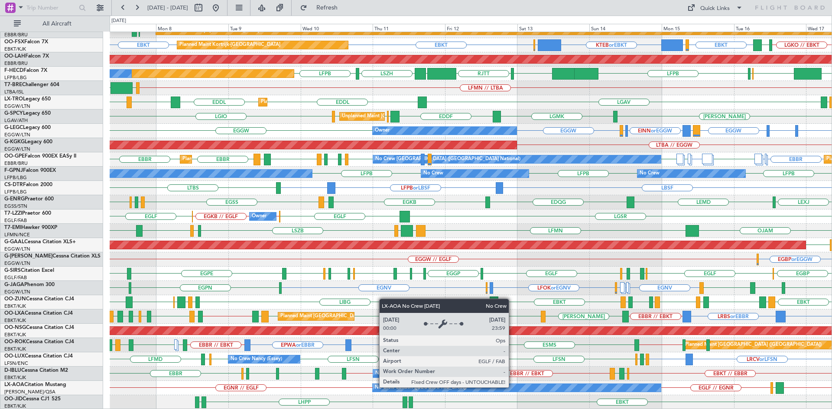
click at [512, 387] on div "No Crew London ([GEOGRAPHIC_DATA])" at bounding box center [517, 388] width 288 height 8
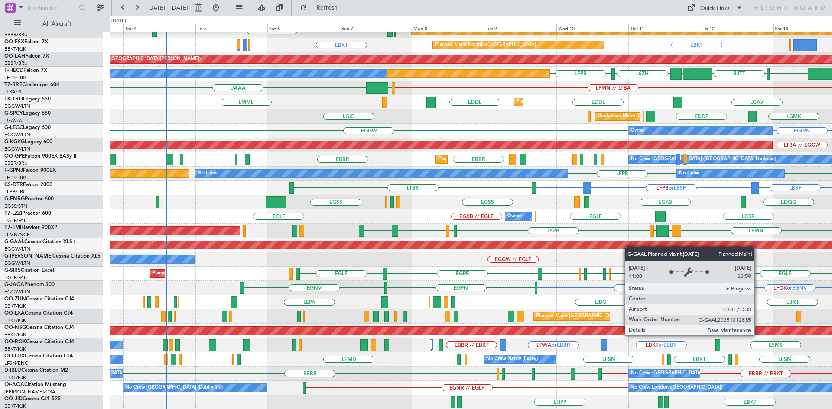
click at [601, 245] on div "RJTT LTCG LIML ELLX KAUS RJGG RJTT UBBB LIML EBKT EBBR LFMN Planned Maint Kortr…" at bounding box center [471, 180] width 722 height 457
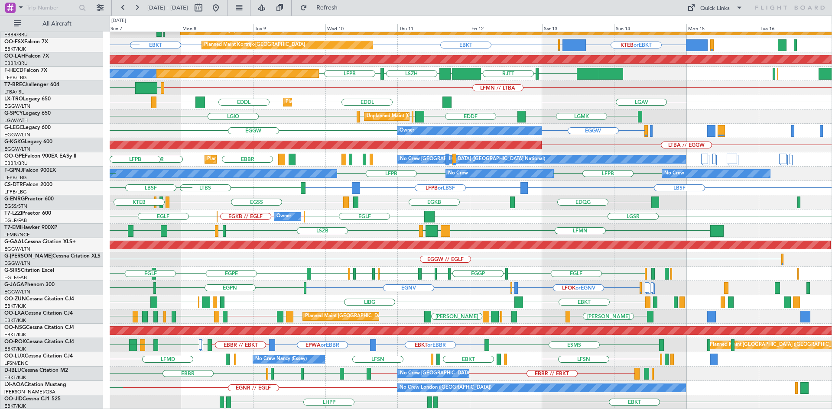
click at [217, 340] on div "RJTT LTCG LIML ELLX KAUS RJGG KTEB KCMH Planned Maint Kortrijk-Wevelgem EBKT EB…" at bounding box center [471, 180] width 722 height 457
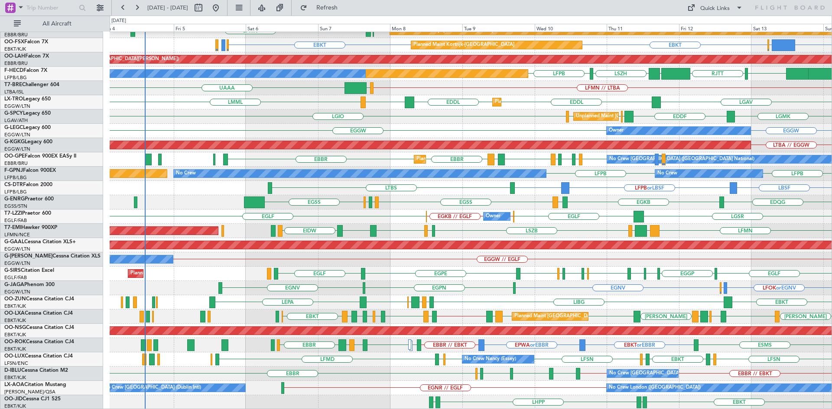
click at [477, 263] on div "RJTT LTCG LIML ELLX KAUS RJGG RJTT UBBB LIML Planned Maint Kortrijk-Wevelgem EB…" at bounding box center [471, 180] width 722 height 457
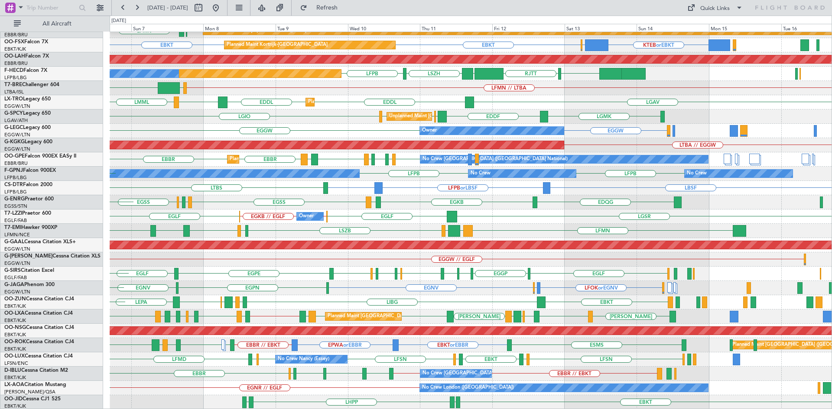
click at [433, 281] on div "RJTT LTCG LIML ELLX KAUS RJGG KTEB KCMH Planned Maint Kortrijk-Wevelgem EBKT EB…" at bounding box center [471, 180] width 722 height 457
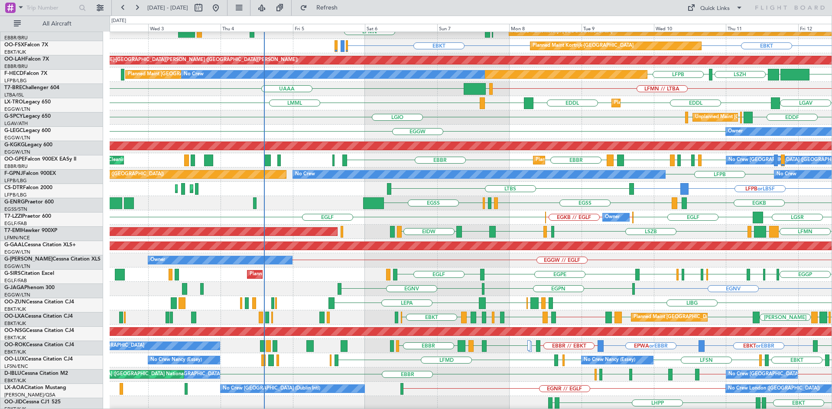
scroll to position [79, 0]
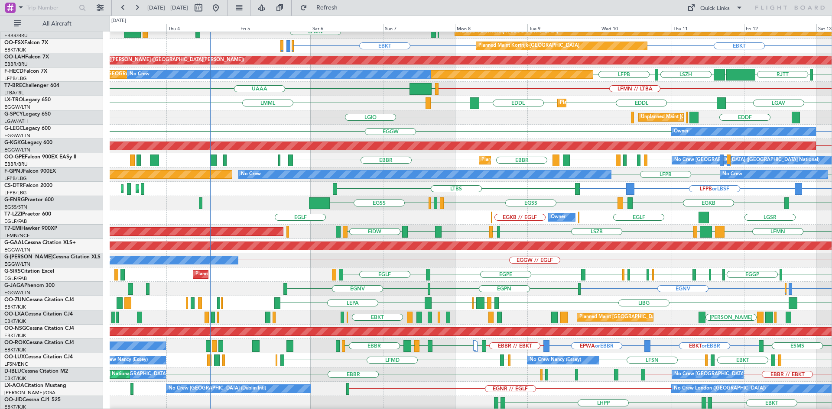
click at [480, 209] on div "EGKB LSMP EGSS EGAC EGBB EGSS EDQG LEMD" at bounding box center [471, 203] width 722 height 14
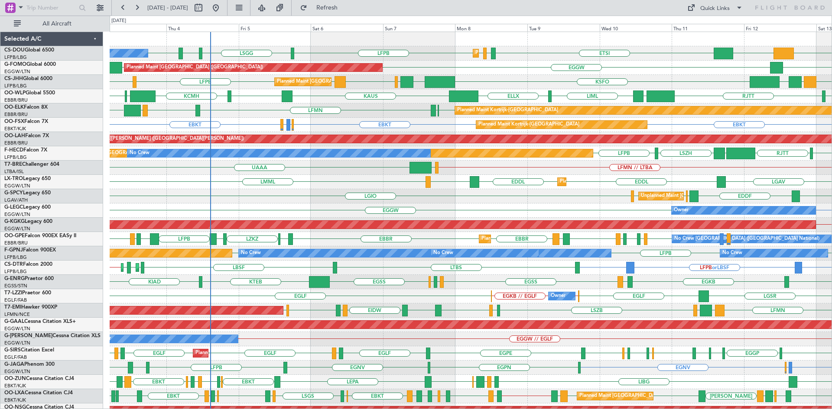
scroll to position [0, 0]
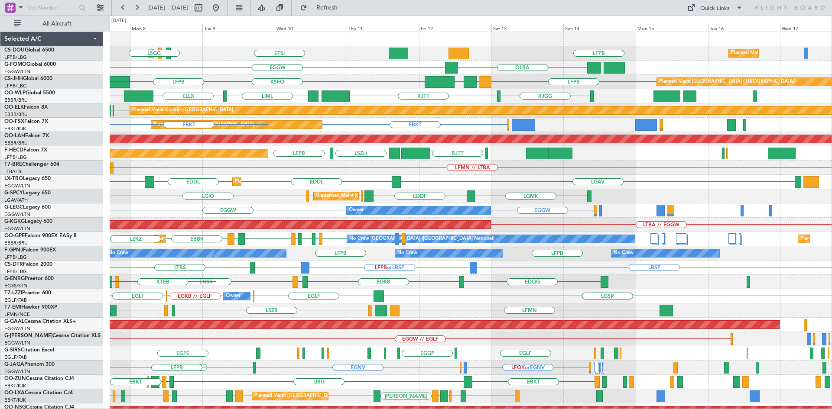
click at [382, 191] on div "LFPB ETSI EGGW LFPB LFPB DGAA Planned Maint Paris (Le Bourget) Planned Maint Pa…" at bounding box center [471, 260] width 722 height 457
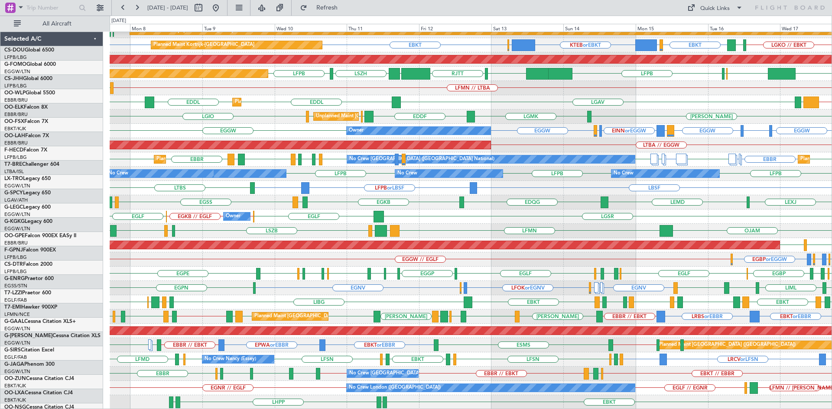
scroll to position [80, 0]
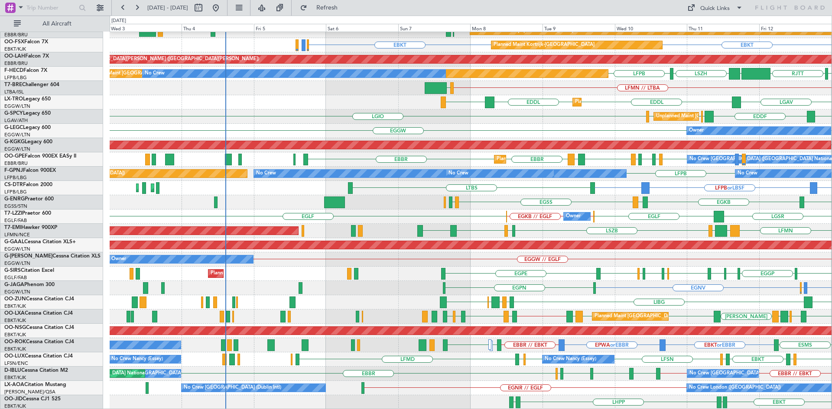
click at [552, 227] on div "KAUS RJTT LTCG LIML ELLX RJGG RJTT EBKT EBBR Planned Maint Kortrijk-Wevelgem EB…" at bounding box center [471, 180] width 722 height 457
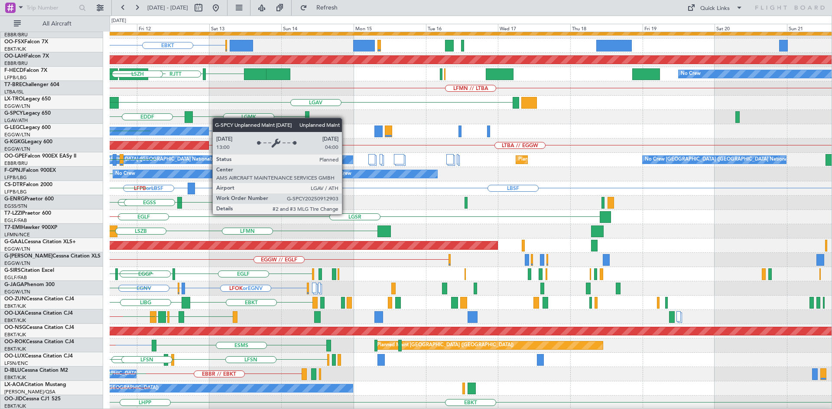
click at [0, 118] on div "RJTT LTCG LIML ELLX Planned Maint Kortrijk-Wevelgem EBKT Planned Maint Kortrijk…" at bounding box center [416, 213] width 832 height 394
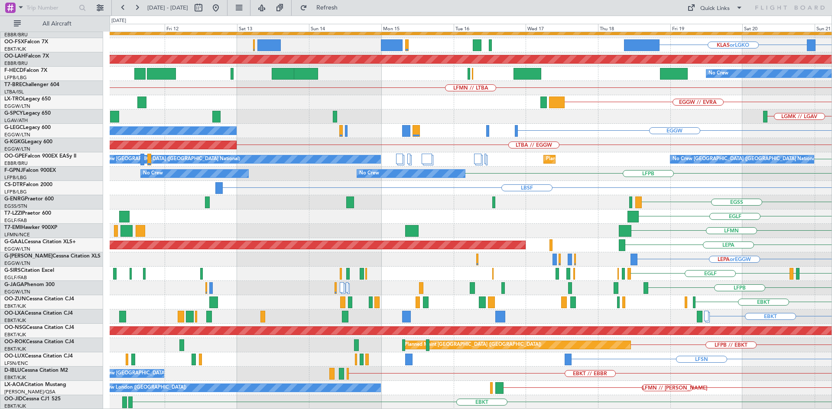
click at [831, 99] on html "20 Sep 2025 - 30 Sep 2025 Refresh Quick Links All Aircraft EBLG // EBBR Planned…" at bounding box center [416, 204] width 832 height 409
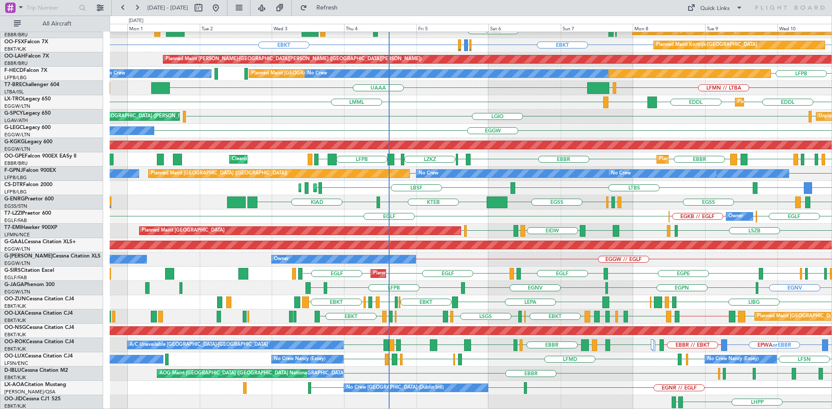
click at [524, 268] on div "EGLF EGLF EGLF EGBP EGAC EGBP EGLF EGPE EGLF EGPE Planned Maint London (Farnbor…" at bounding box center [471, 274] width 722 height 14
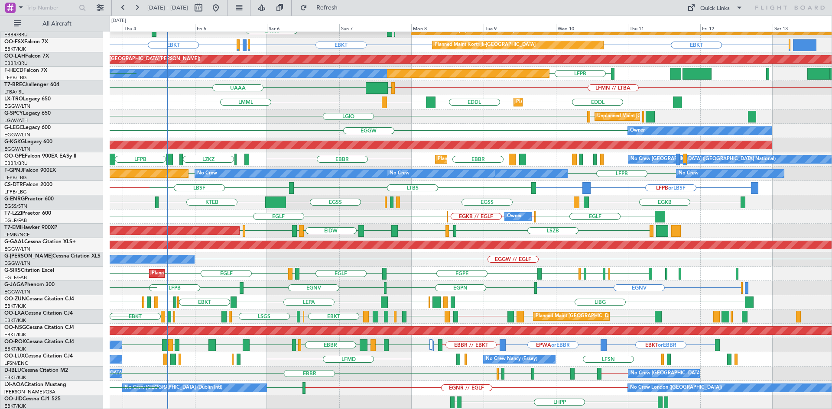
click at [328, 368] on div "EBBR EBKT // EBBR LSZH EBKT EGNJ EBKT No Crew Brussels (Brussels National) No C…" at bounding box center [471, 374] width 722 height 14
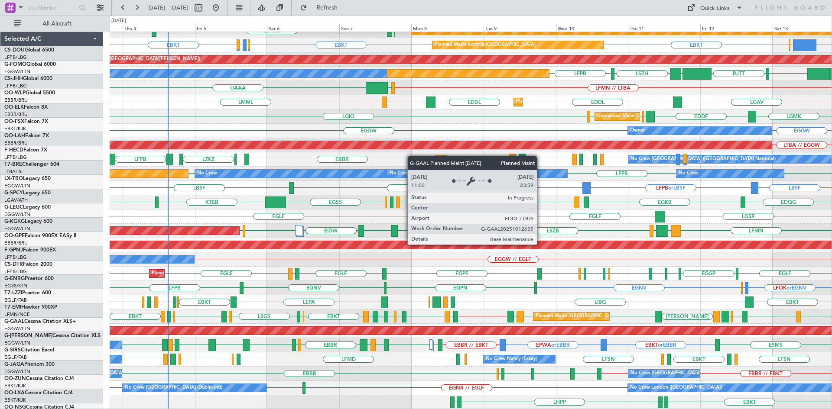
scroll to position [80, 0]
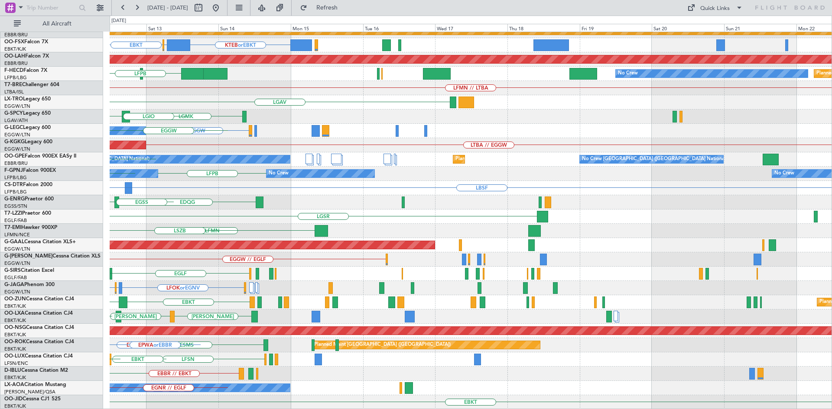
click at [0, 224] on div "RJTT RJGG LTCG LIML Planned Maint Kortrijk-Wevelgem EBKT KTEB or EBKT EBBR or E…" at bounding box center [416, 213] width 832 height 394
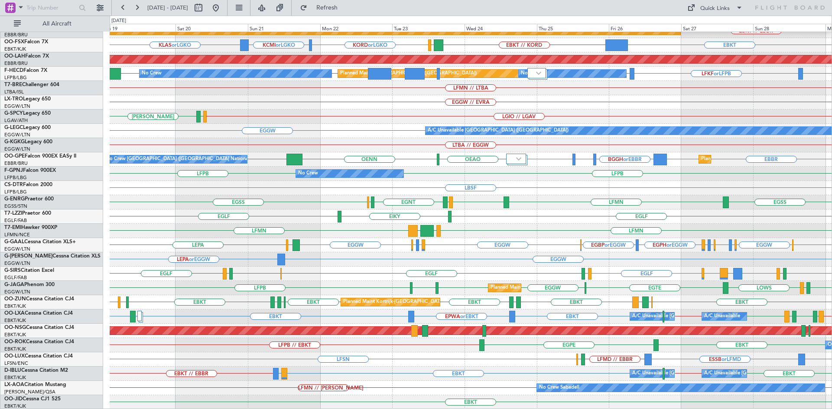
click at [415, 219] on div "EGLF EIKY EGLF" at bounding box center [471, 217] width 722 height 14
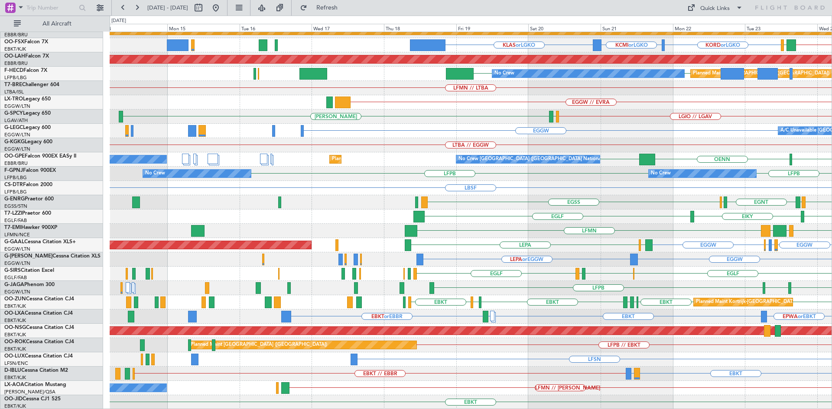
click at [96, 208] on div "EBLG // EBBR Planned Maint Kortrijk-Wevelgem EBKT // KORD KORD or LGKO KCMI or …" at bounding box center [416, 213] width 832 height 394
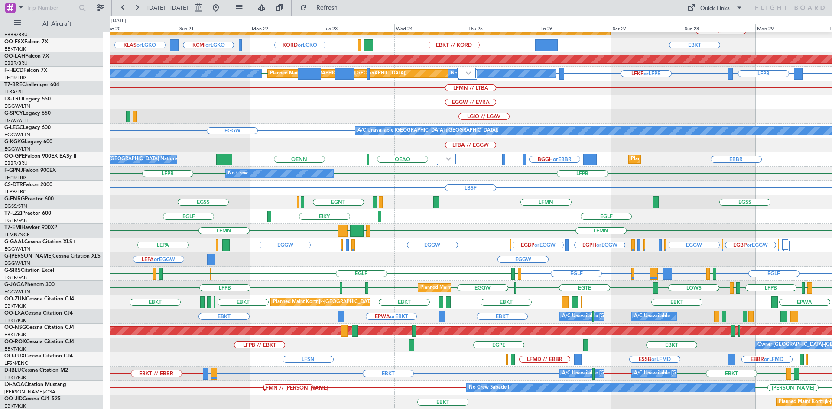
scroll to position [79, 0]
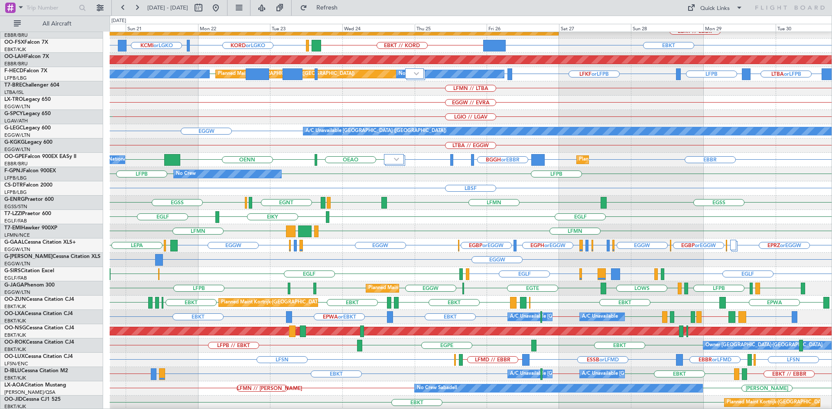
click at [533, 201] on div "LFMN EGSS EDDL EGNT EGTK EGSS EGSS" at bounding box center [471, 203] width 722 height 14
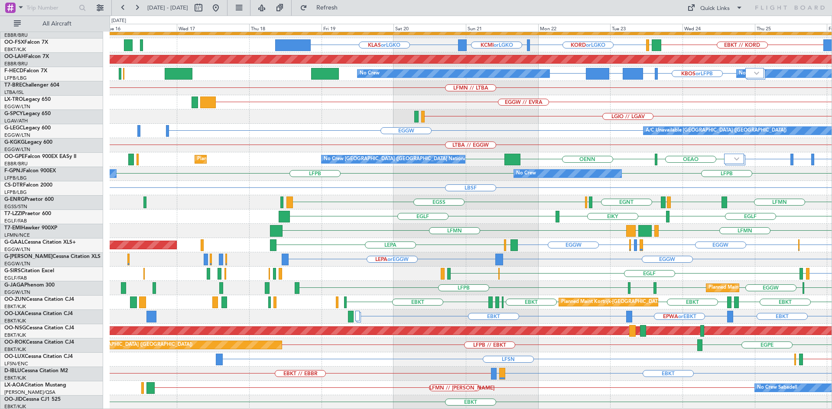
scroll to position [80, 0]
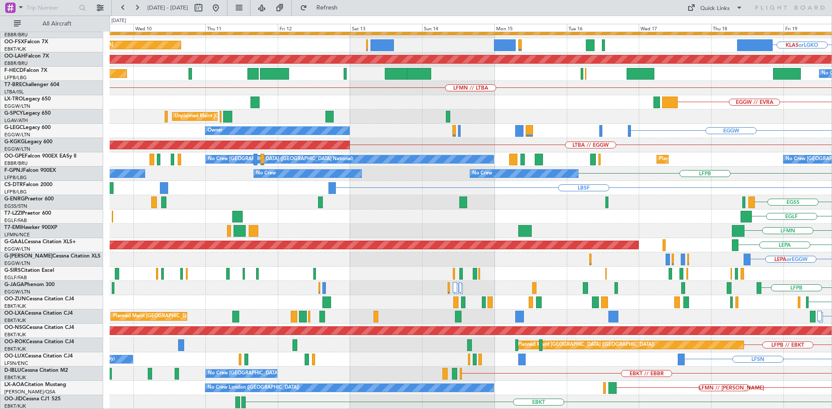
click at [831, 205] on html "20 Sep 2025 - 30 Sep 2025 Refresh Quick Links All Aircraft EBLG // EBBR Planned…" at bounding box center [416, 204] width 832 height 409
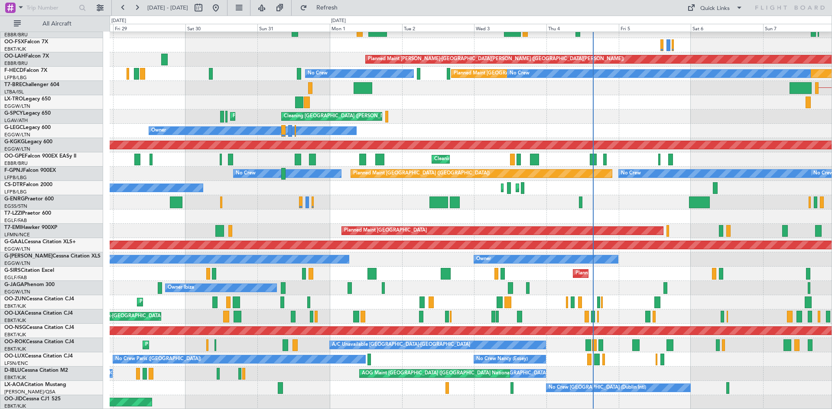
click at [831, 205] on html "20 Sep 2025 - 30 Sep 2025 Refresh Quick Links All Aircraft Planned Maint Berlin…" at bounding box center [416, 204] width 832 height 409
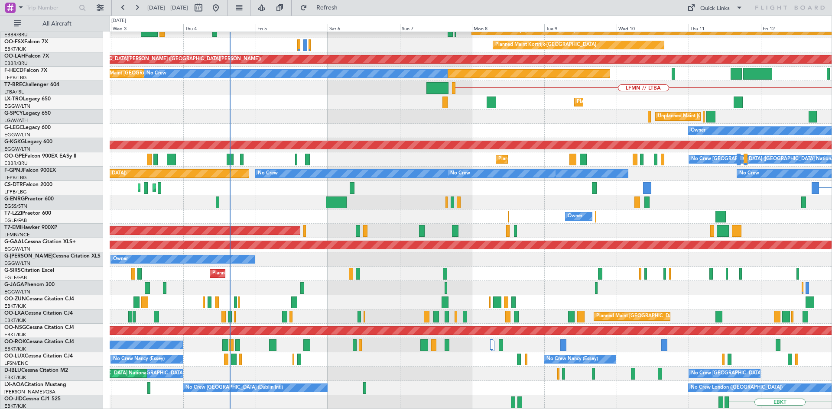
click at [109, 192] on div "Planned Maint Kortrijk-Wevelgem Planned Maint Kortrijk-Wevelgem Planned Maint A…" at bounding box center [416, 213] width 832 height 394
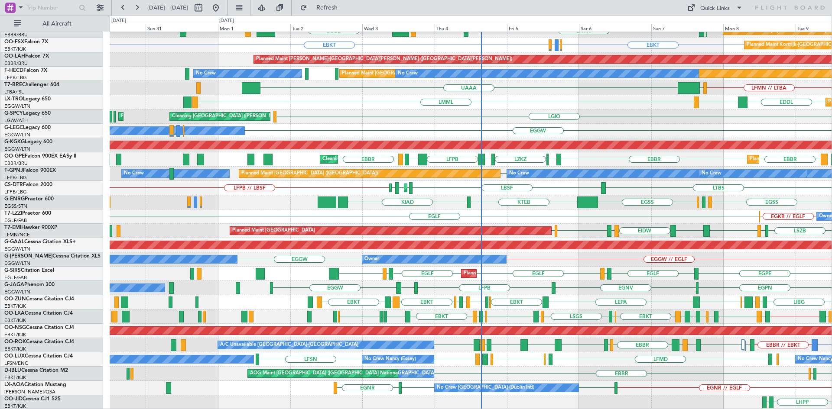
click at [515, 269] on div "Planned Maint London (Farnborough) EGLF EGLF EGPH EGLF EGPE EGLF EGPE EGBP EGAC…" at bounding box center [471, 274] width 722 height 14
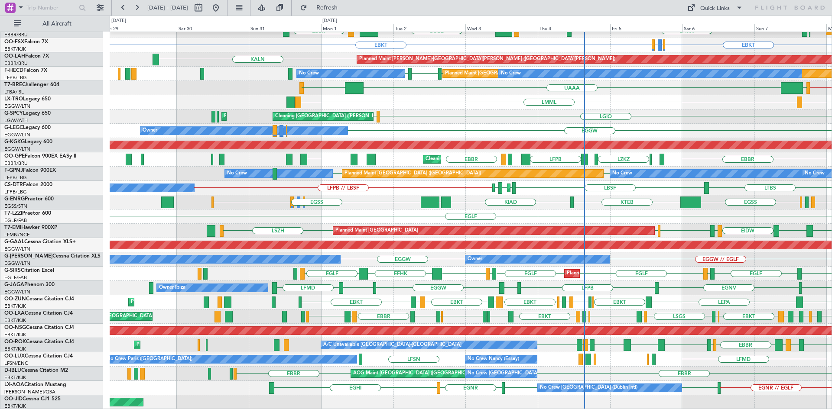
click at [338, 196] on div "EGSS KTEB KIAD KBGR // CYYR EGSS EGSS EGAC EGBB" at bounding box center [471, 202] width 722 height 14
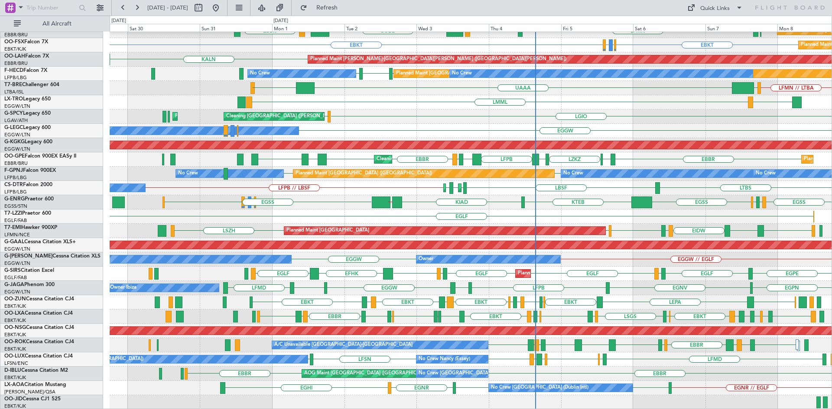
click at [318, 202] on div "EGSS KTEB KIAD KBGR // CYYR EGSS EGSS EGAC EGBB" at bounding box center [471, 202] width 722 height 14
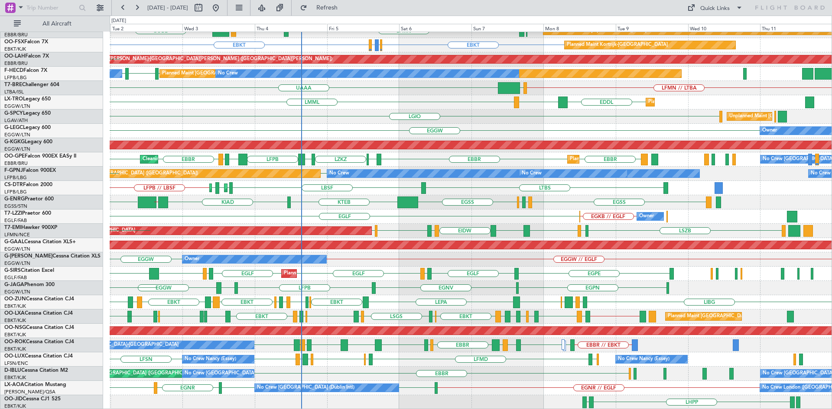
click at [428, 212] on div "EGLF EGKB // EGLF Owner" at bounding box center [471, 217] width 722 height 14
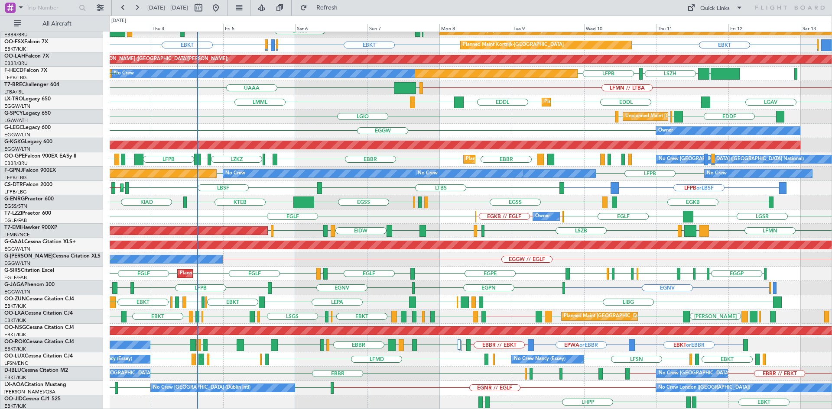
click at [538, 201] on div "EGSS KTEB KIAD EGKB LSMP EGSS EGAC EGBB KBGR // CYYR EGSS" at bounding box center [471, 202] width 722 height 14
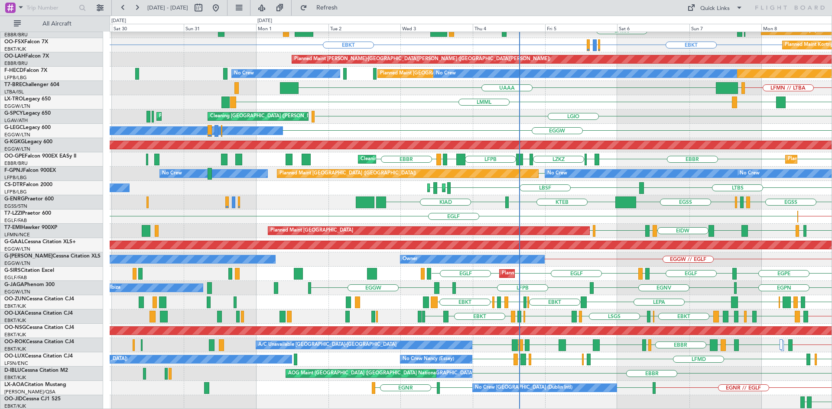
click at [831, 189] on html "03 Sep 2025 - 13 Sep 2025 Refresh Quick Links All Aircraft KAUS ELLX KTEB KCMH …" at bounding box center [416, 204] width 832 height 409
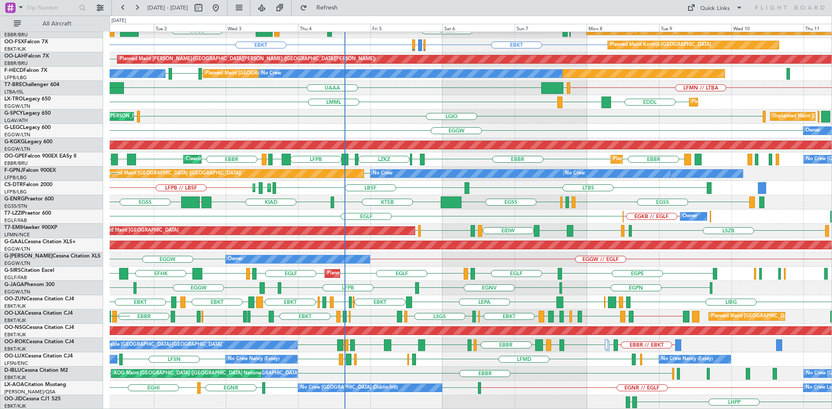
click at [120, 190] on div "KAUS KTEB KCMH EBLG EBBR ELLX LIRZ EDDB Planned Maint Kortrijk-Wevelgem LFMN EB…" at bounding box center [471, 180] width 722 height 457
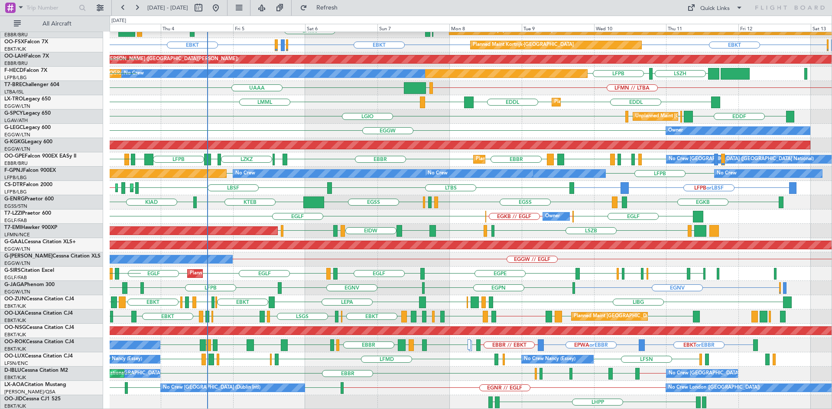
click at [355, 197] on div "EGSS KTEB KIAD EGKB LSMP EGSS EGAC EGBB KBGR // CYYR EGSS" at bounding box center [471, 202] width 722 height 14
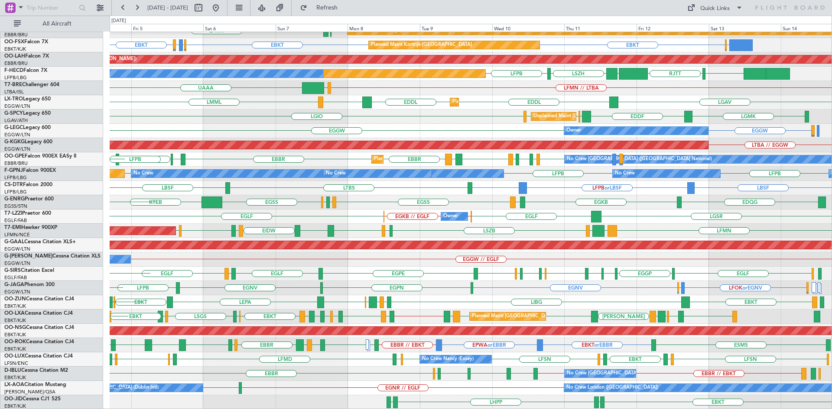
click at [746, 312] on div "KAUS RJTT LTCG LIML ELLX RJGG KTEB KCMH EBLG EBBR LFMN EBKT EBBR Planned Maint …" at bounding box center [471, 180] width 722 height 457
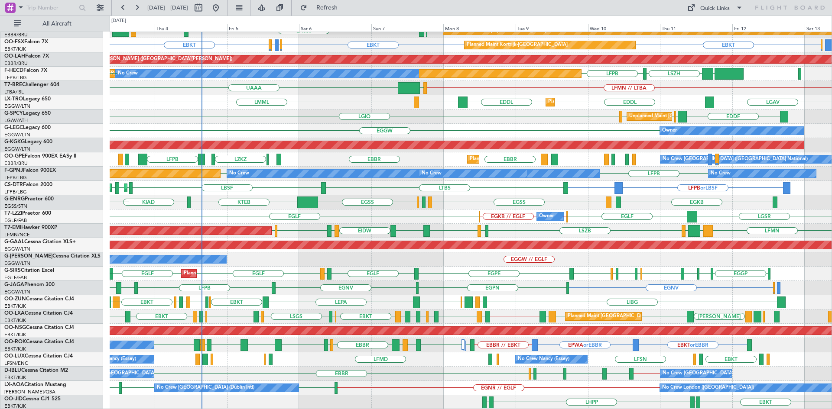
click at [449, 193] on div "KAUS KTEB KCMH EBLG EBBR RJTT LTCG LIML ELLX LFMN EBBR LIML GOBD EBKT EBBR Plan…" at bounding box center [471, 180] width 722 height 457
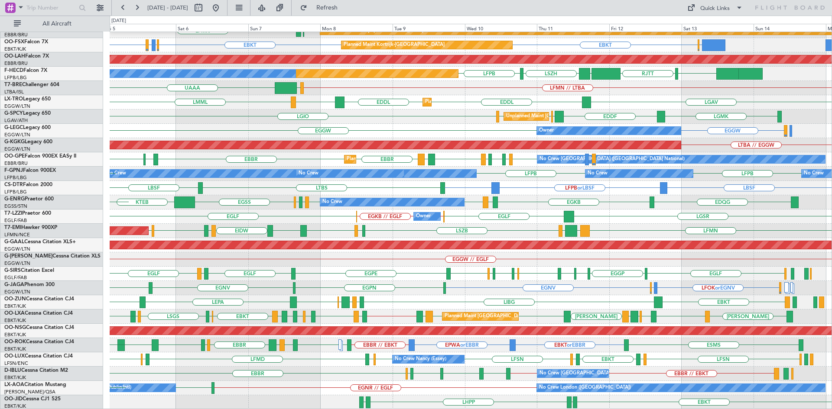
click at [372, 324] on div "RJGG RJTT KAUS LTCG LIML ELLX KTEB KCMH EBLG LFMN EBKT EBBR Planned Maint Kortr…" at bounding box center [471, 180] width 722 height 457
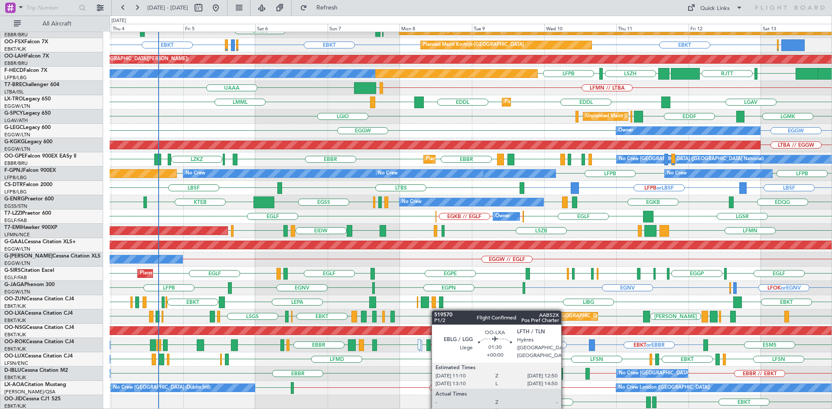
click at [436, 311] on div at bounding box center [435, 317] width 5 height 12
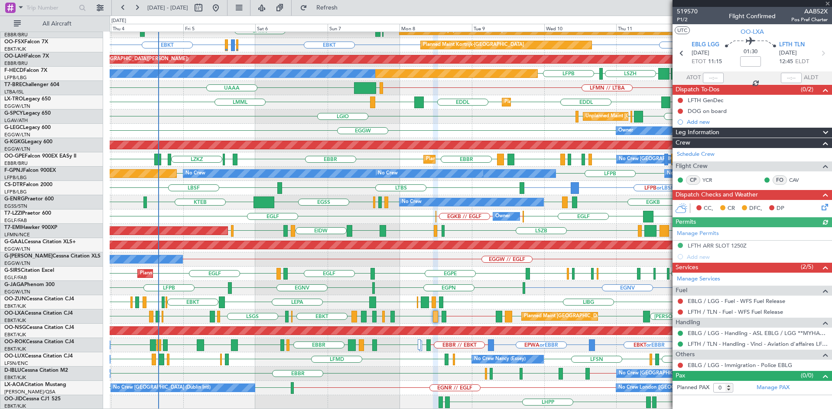
click at [830, 4] on div at bounding box center [751, 3] width 159 height 7
click at [827, 3] on div at bounding box center [751, 3] width 159 height 7
click at [827, 4] on div at bounding box center [751, 3] width 159 height 7
click at [827, 4] on span at bounding box center [827, 4] width 9 height 8
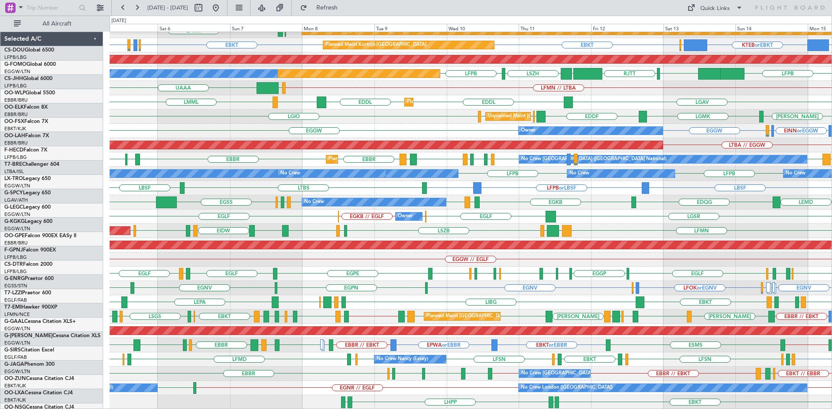
scroll to position [80, 0]
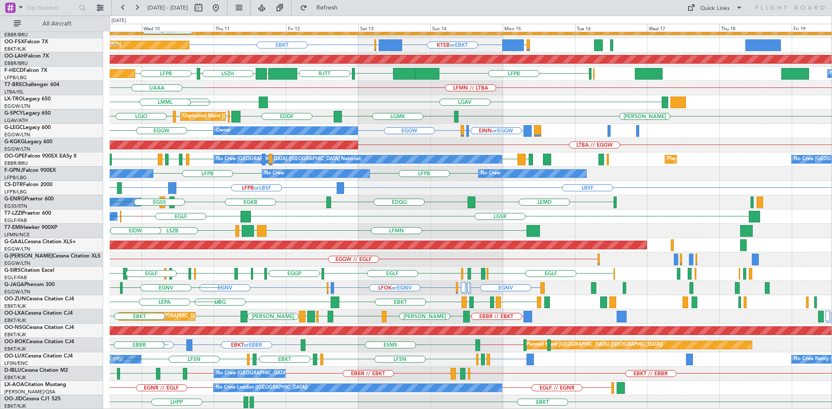
click at [237, 209] on div "RJTT [GEOGRAPHIC_DATA] [GEOGRAPHIC_DATA] LTCG LIML ELLX [PERSON_NAME] Planned M…" at bounding box center [471, 180] width 722 height 457
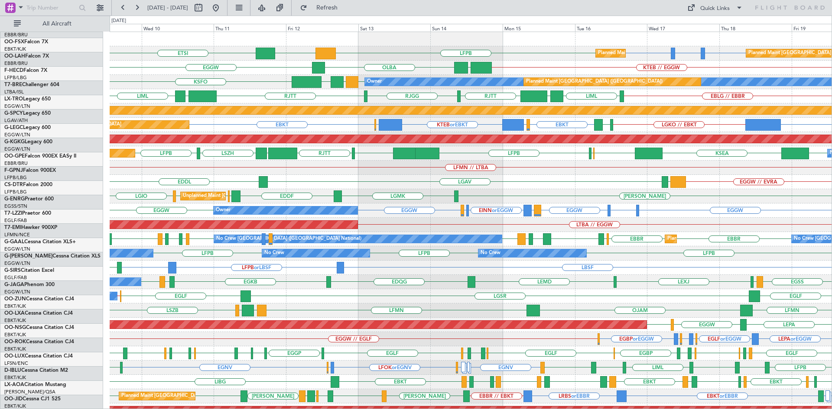
scroll to position [0, 0]
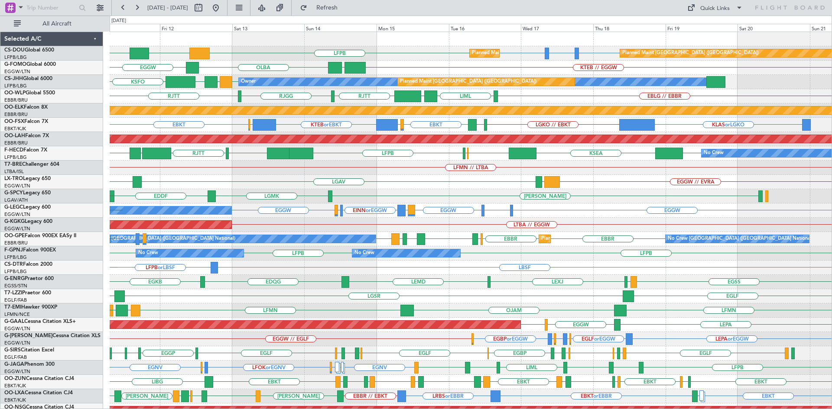
click at [546, 198] on div "[PERSON_NAME] LGMK EDDF LGAV Unplanned Maint [GEOGRAPHIC_DATA] ([PERSON_NAME] I…" at bounding box center [471, 196] width 722 height 14
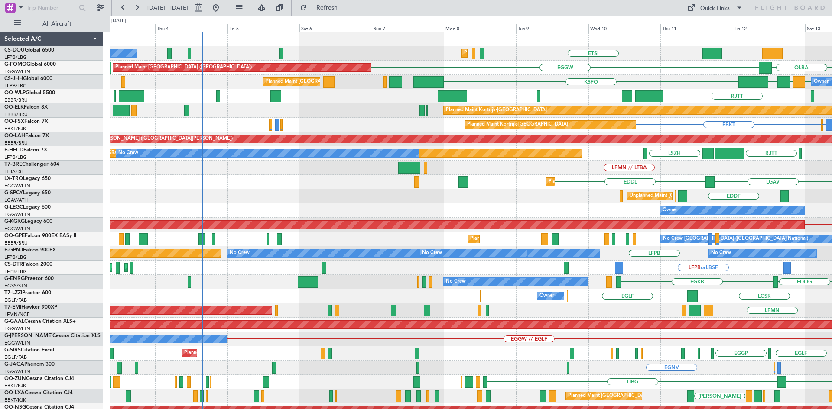
click at [831, 223] on html "[DATE] - [DATE] Refresh Quick Links All Aircraft LFPB DGAA ETSI Planned Maint […" at bounding box center [416, 204] width 832 height 409
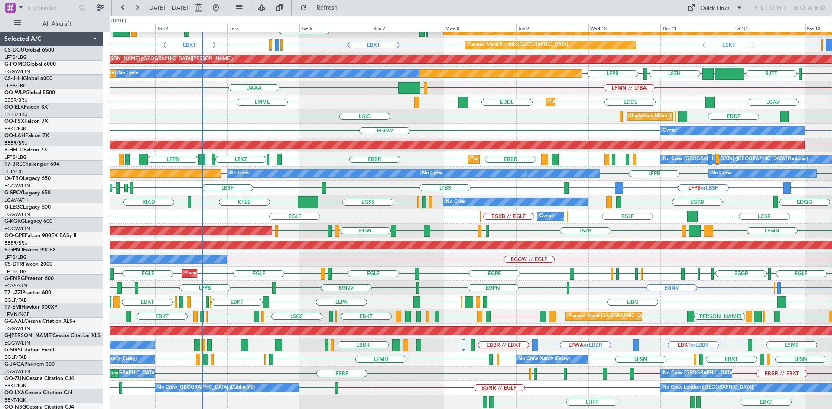
scroll to position [80, 0]
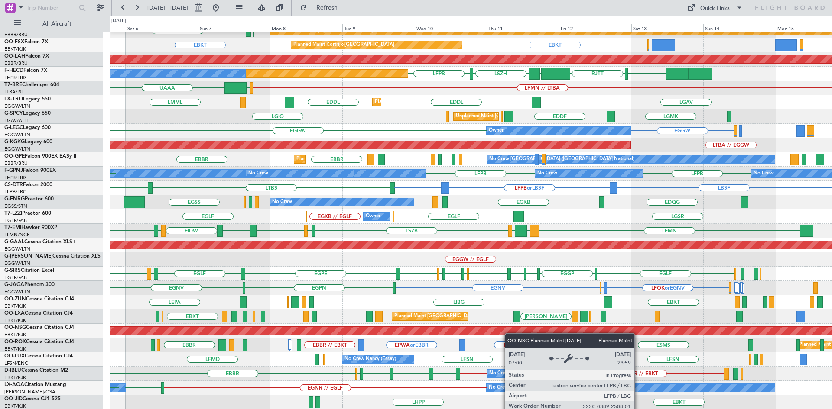
click at [496, 331] on div "RJGG [GEOGRAPHIC_DATA] [PERSON_NAME] LTCG LIML ELLX KTEB KCMH EBLG [GEOGRAPHIC_…" at bounding box center [471, 180] width 722 height 457
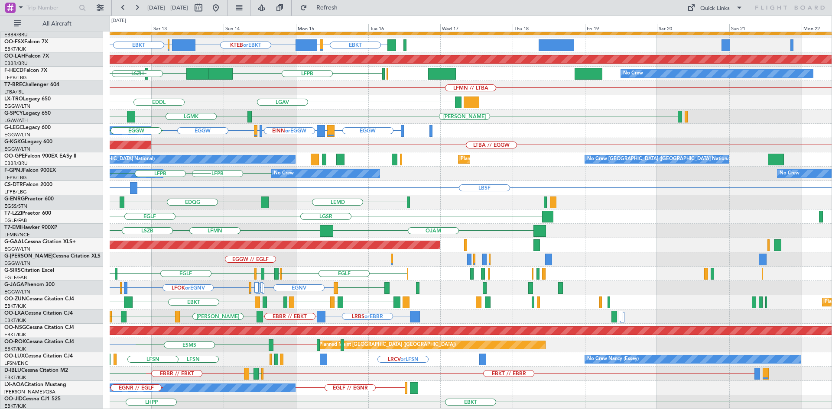
click at [158, 302] on div "UBBB [GEOGRAPHIC_DATA] [GEOGRAPHIC_DATA] [GEOGRAPHIC_DATA] LTCG LIML Planned Ma…" at bounding box center [471, 180] width 722 height 457
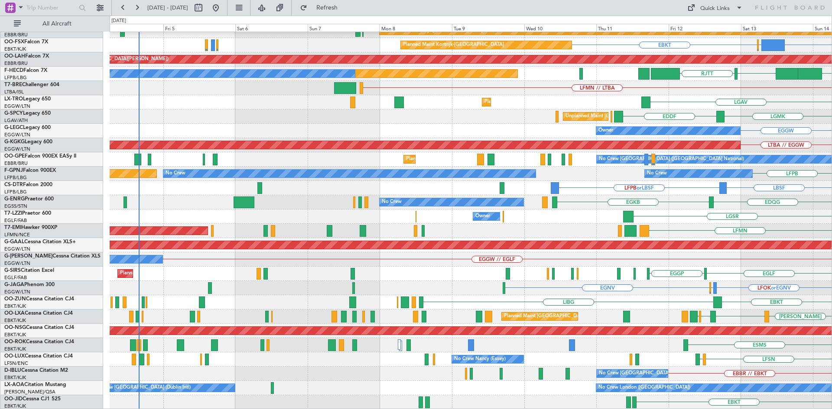
click at [786, 222] on div "RJGG [GEOGRAPHIC_DATA] [GEOGRAPHIC_DATA] UBBB LIML EBLG // EBBR Planned Maint […" at bounding box center [471, 180] width 722 height 457
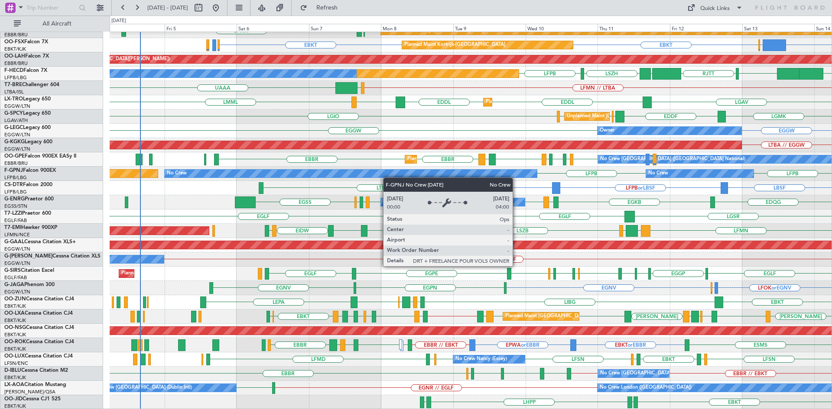
click at [378, 175] on div "RJTT [PERSON_NAME] LTCG LIML ELLX [GEOGRAPHIC_DATA] [GEOGRAPHIC_DATA] UBBB LIML…" at bounding box center [471, 180] width 722 height 457
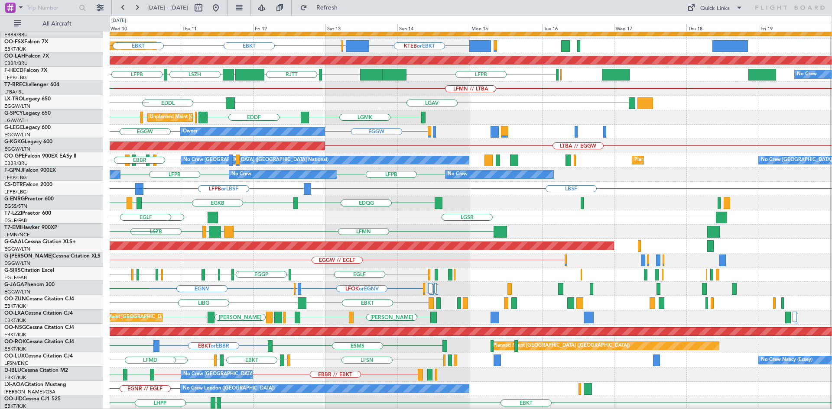
scroll to position [79, 0]
click at [231, 301] on div "EBKT LIBG EBCI EBKT LIBG LGAV Planned Maint [GEOGRAPHIC_DATA]-[GEOGRAPHIC_DATA]…" at bounding box center [471, 303] width 722 height 14
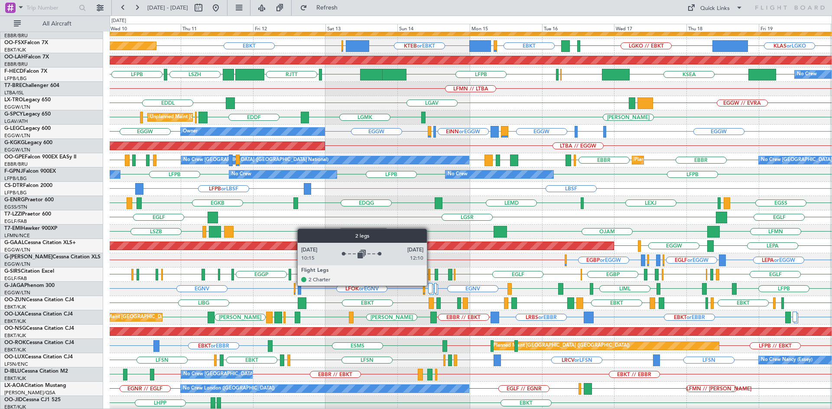
click at [431, 285] on div at bounding box center [430, 288] width 5 height 10
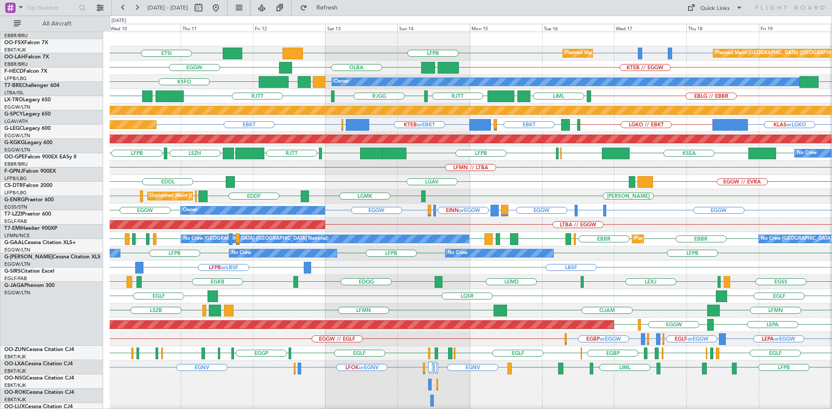
scroll to position [0, 0]
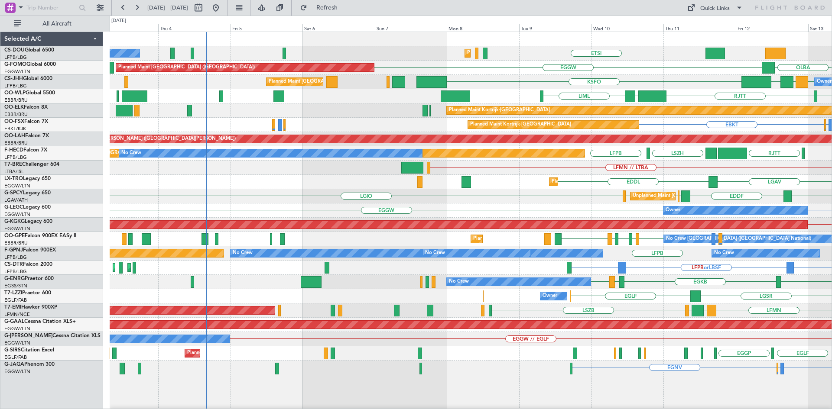
click at [701, 120] on div "ETSI DGAA Planned Maint [GEOGRAPHIC_DATA] ([GEOGRAPHIC_DATA]) No Crew LFPB Plan…" at bounding box center [471, 285] width 722 height 507
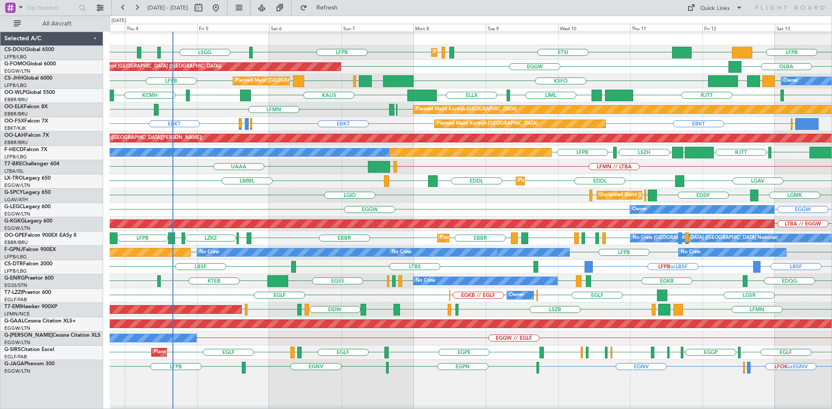
scroll to position [1, 0]
click at [305, 55] on div "Planned Maint [GEOGRAPHIC_DATA] ([GEOGRAPHIC_DATA]) LFPB [GEOGRAPHIC_DATA] LIML…" at bounding box center [471, 52] width 722 height 14
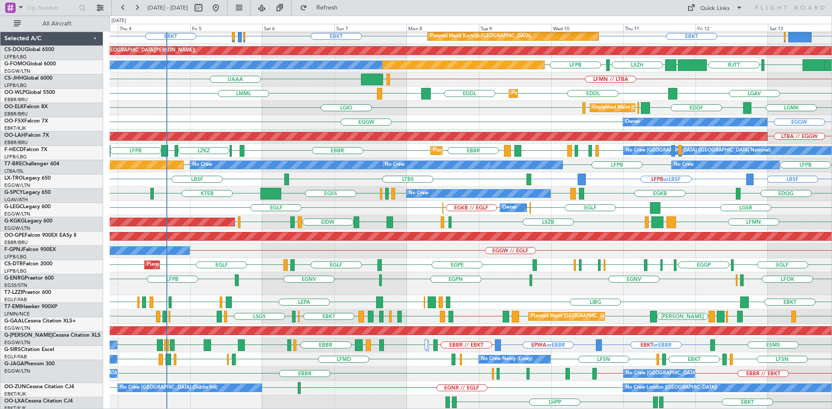
scroll to position [88, 0]
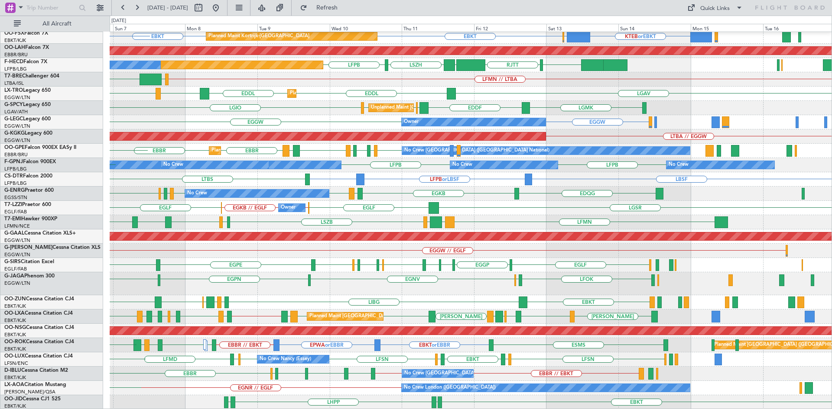
click at [298, 377] on div "LFMN EBKT [GEOGRAPHIC_DATA] Planned Maint [GEOGRAPHIC_DATA]-[GEOGRAPHIC_DATA] K…" at bounding box center [471, 177] width 722 height 466
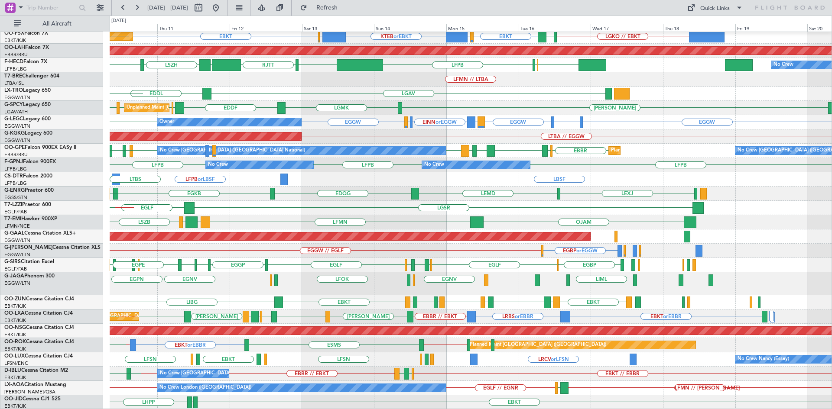
click at [373, 371] on div "Planned Maint Kortrijk-[GEOGRAPHIC_DATA] EBKT Planned Maint [GEOGRAPHIC_DATA]-[…" at bounding box center [471, 177] width 722 height 466
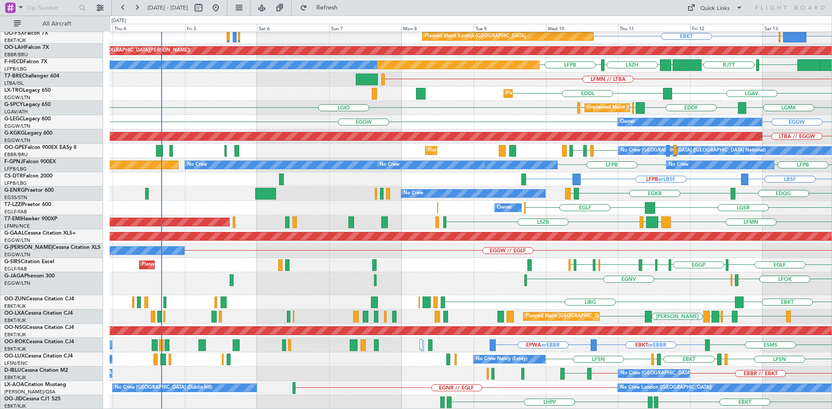
click at [785, 338] on div "Planned Maint Kortrijk-[GEOGRAPHIC_DATA] Planned Maint [GEOGRAPHIC_DATA]-[GEOGR…" at bounding box center [471, 177] width 722 height 466
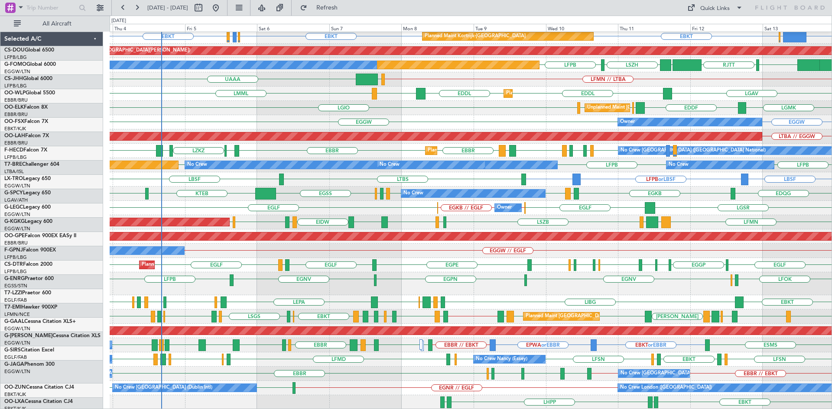
scroll to position [88, 0]
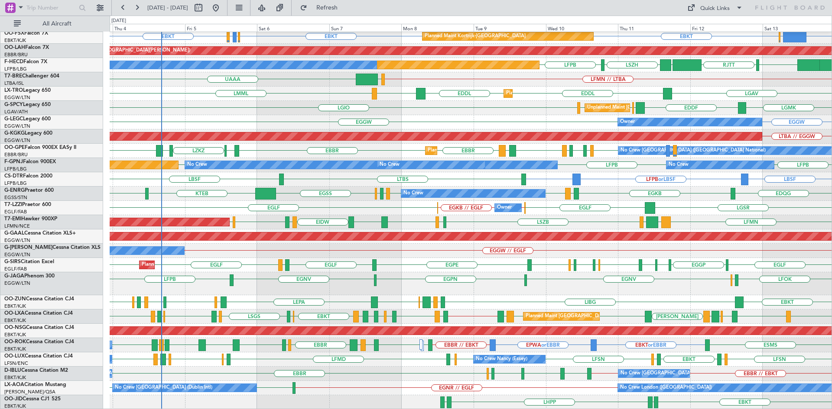
click at [342, 291] on div "LFOK EGCC EGNV EGNV LFPB EGPN" at bounding box center [471, 283] width 722 height 23
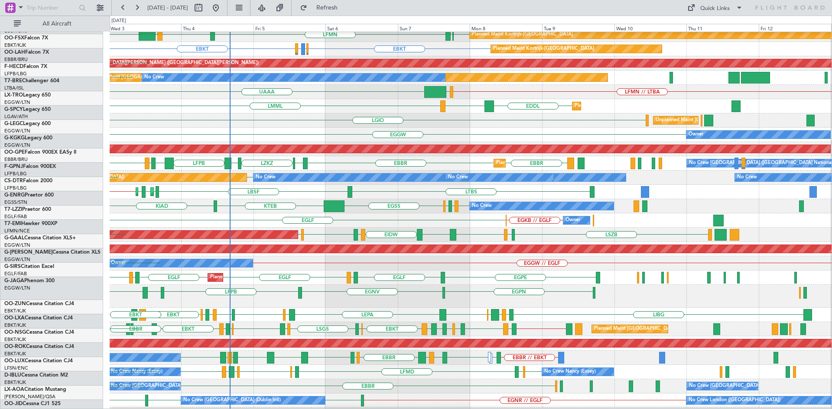
scroll to position [76, 0]
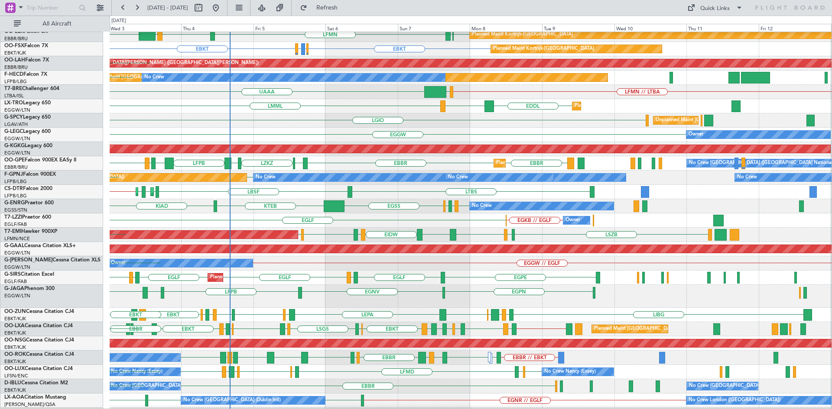
click at [357, 158] on div "EBBR LKTB [GEOGRAPHIC_DATA] LBSF LFPB LRBS LOWW [GEOGRAPHIC_DATA] [GEOGRAPHIC_D…" at bounding box center [471, 163] width 722 height 14
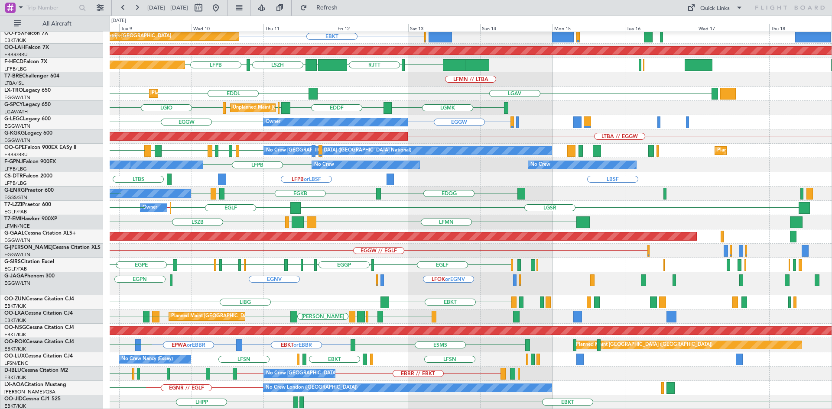
scroll to position [88, 0]
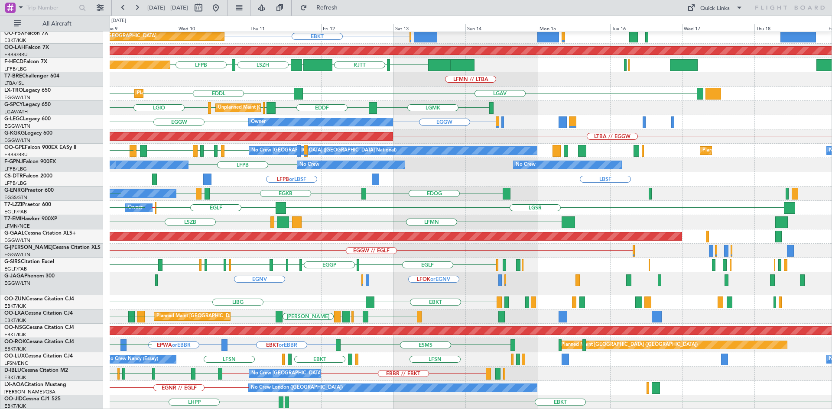
click at [103, 285] on div "Planned Maint Kortrijk-[GEOGRAPHIC_DATA] [GEOGRAPHIC_DATA] EBKT LFMN EBKT Plann…" at bounding box center [416, 213] width 832 height 394
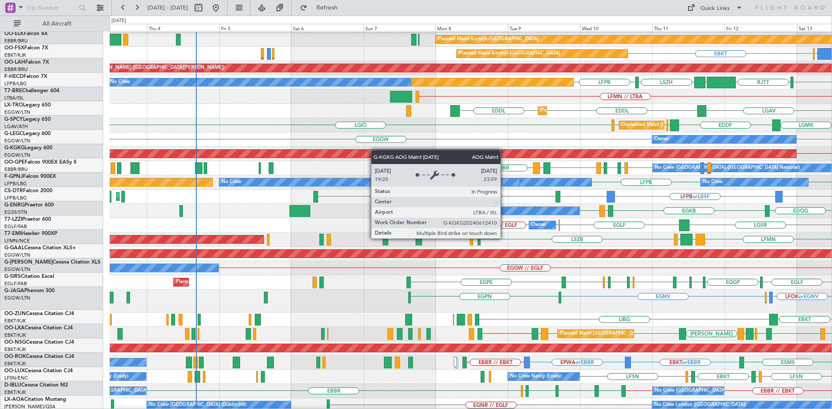
scroll to position [71, 0]
click at [541, 153] on div "AOG Maint [GEOGRAPHIC_DATA] (Ataturk)" at bounding box center [92, 154] width 1408 height 8
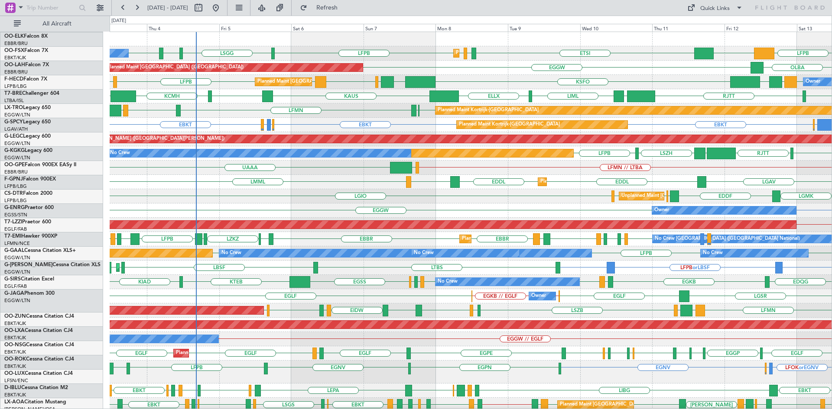
scroll to position [0, 0]
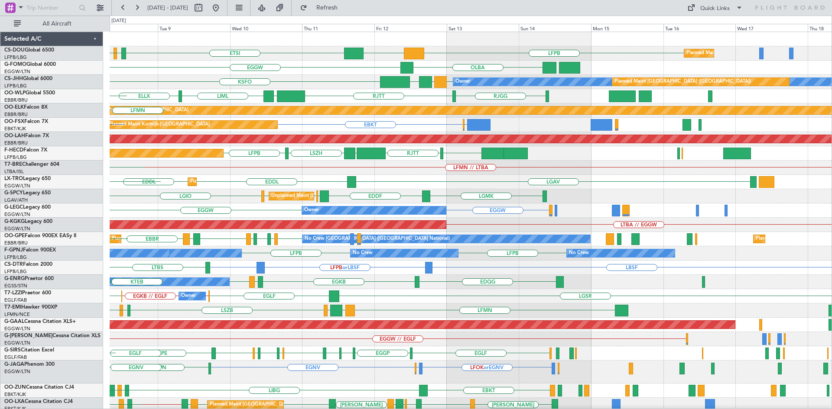
click at [254, 77] on div "LFPB DGAA ETSI EGGW LFPB Planned Maint [GEOGRAPHIC_DATA] ([GEOGRAPHIC_DATA]) Pl…" at bounding box center [471, 265] width 722 height 466
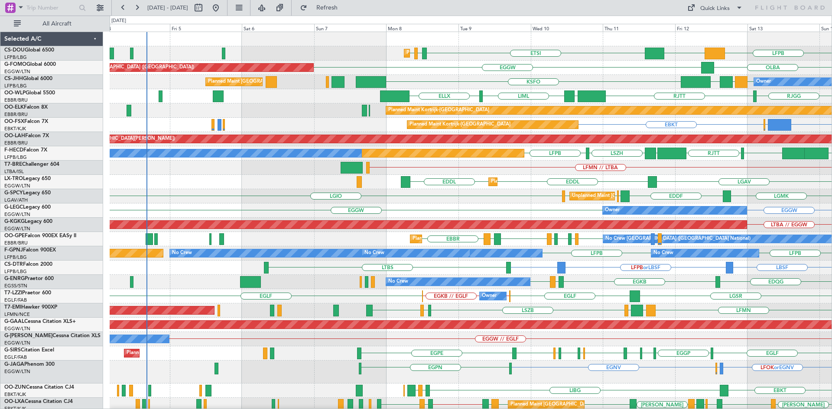
click at [674, 199] on div "DGAA ETSI EGGW LFPB Planned Maint [GEOGRAPHIC_DATA] ([GEOGRAPHIC_DATA]) LFPB Pl…" at bounding box center [471, 265] width 722 height 466
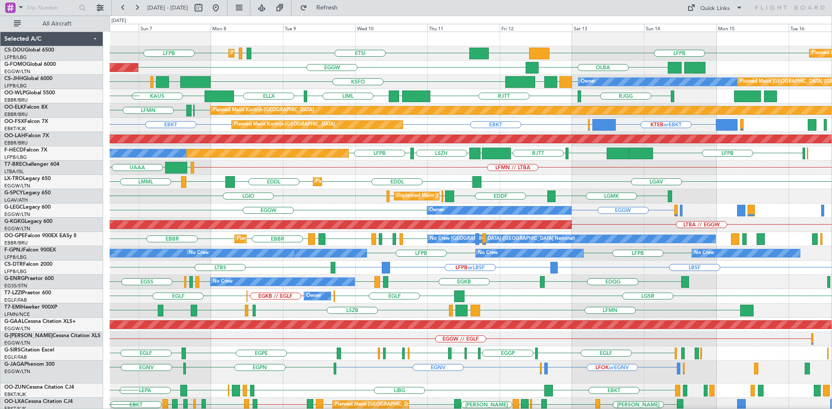
click at [415, 214] on div "EGGW EGGW Owner" at bounding box center [471, 211] width 722 height 14
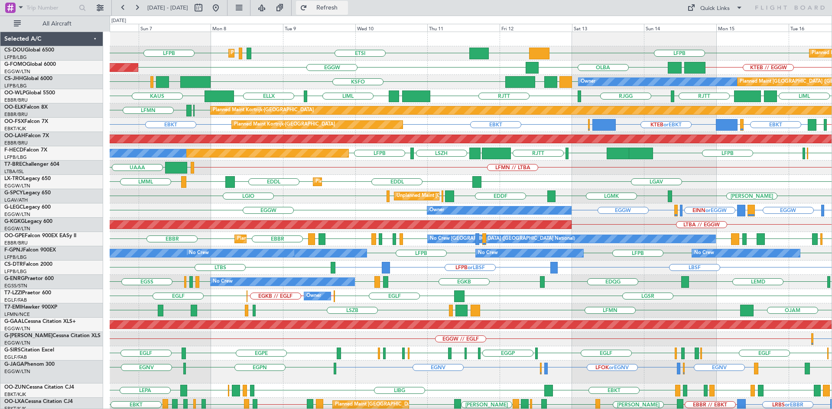
click at [345, 6] on span "Refresh" at bounding box center [327, 8] width 36 height 6
